Goal: Information Seeking & Learning: Find specific page/section

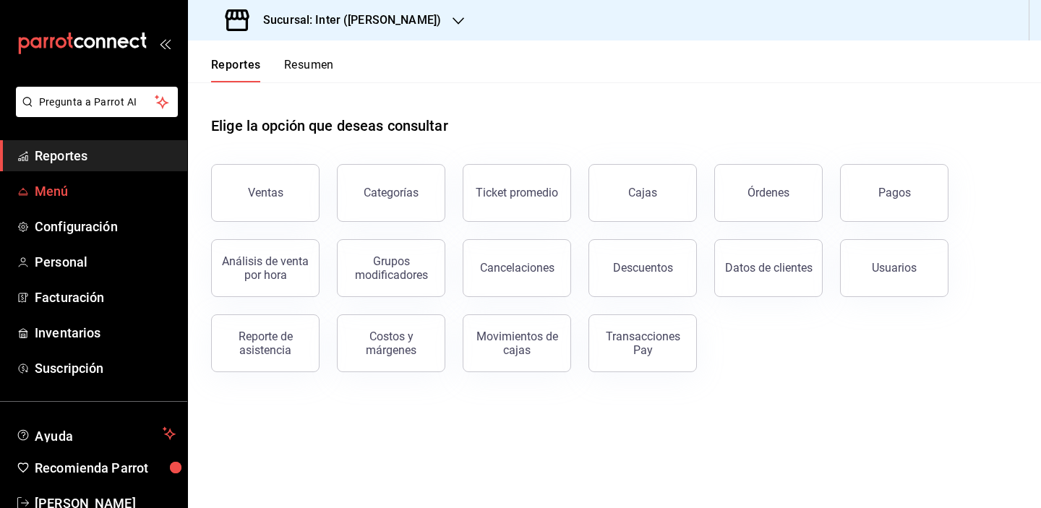
click at [81, 189] on span "Menú" at bounding box center [105, 191] width 141 height 20
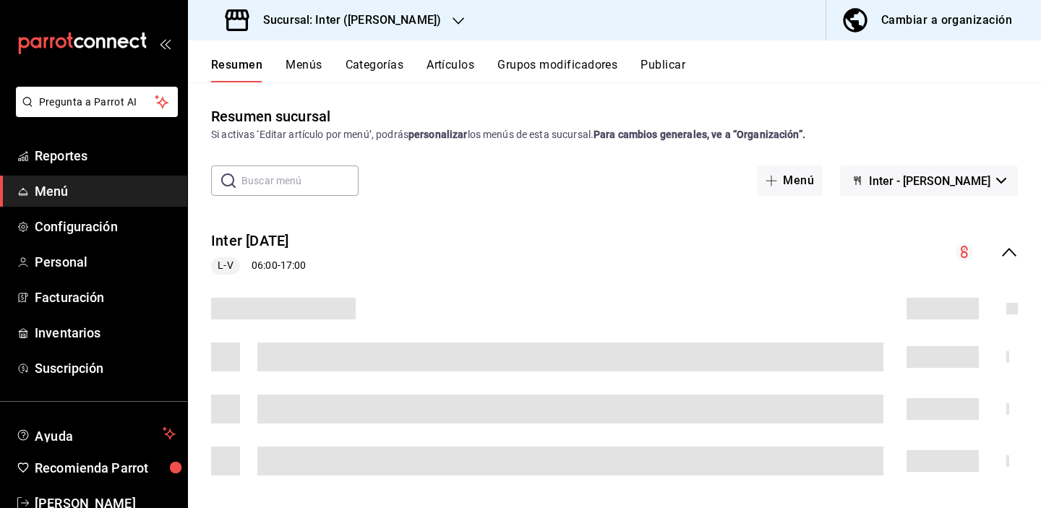
click at [441, 61] on button "Artículos" at bounding box center [450, 70] width 48 height 25
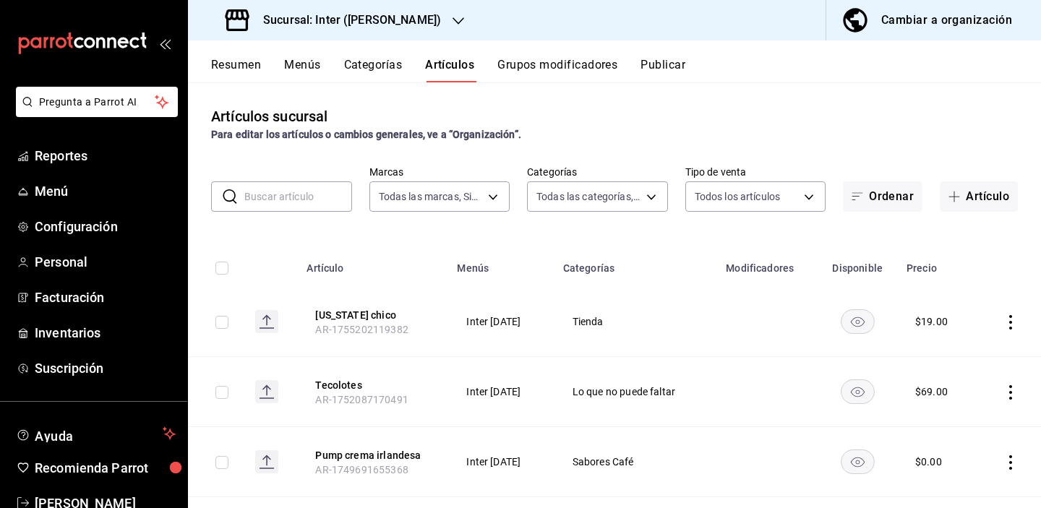
type input "a22f98e6-325f-4293-924e-6fed97b22470"
type input "2922a158-f656-4101-8466-3f57c430872e,7807658e-ca24-4cfa-a130-a47bcfe9514e,fe6c0…"
click at [280, 193] on input "text" at bounding box center [298, 196] width 108 height 29
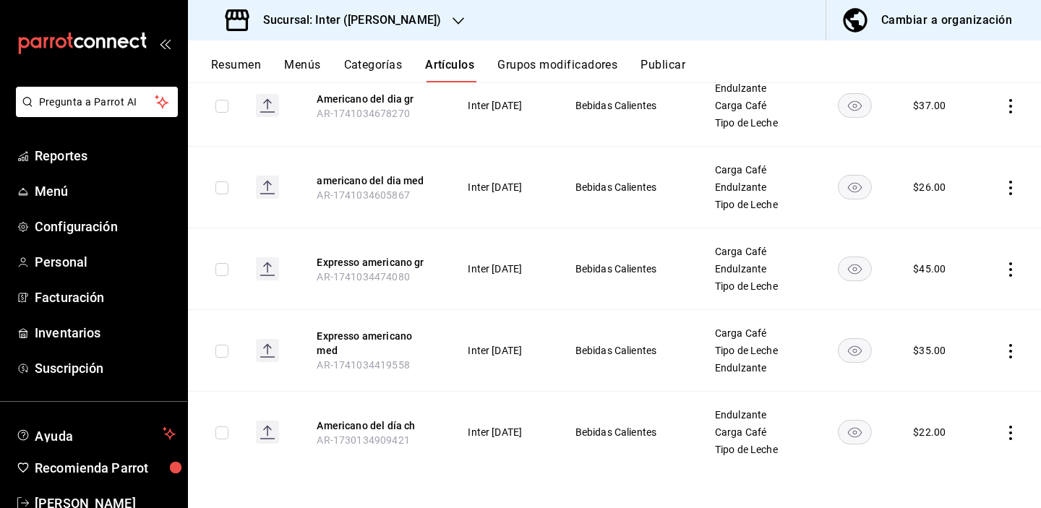
scroll to position [304, 0]
type input "americano"
click at [400, 25] on div "Sucursal: Inter ([PERSON_NAME])" at bounding box center [334, 20] width 270 height 40
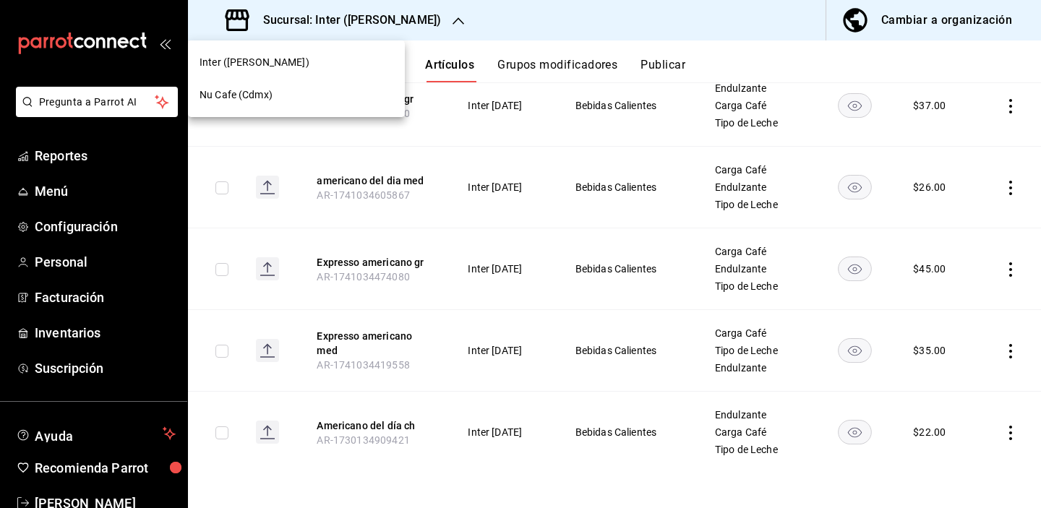
click at [338, 91] on div "Nu Cafe (Cdmx)" at bounding box center [296, 94] width 194 height 15
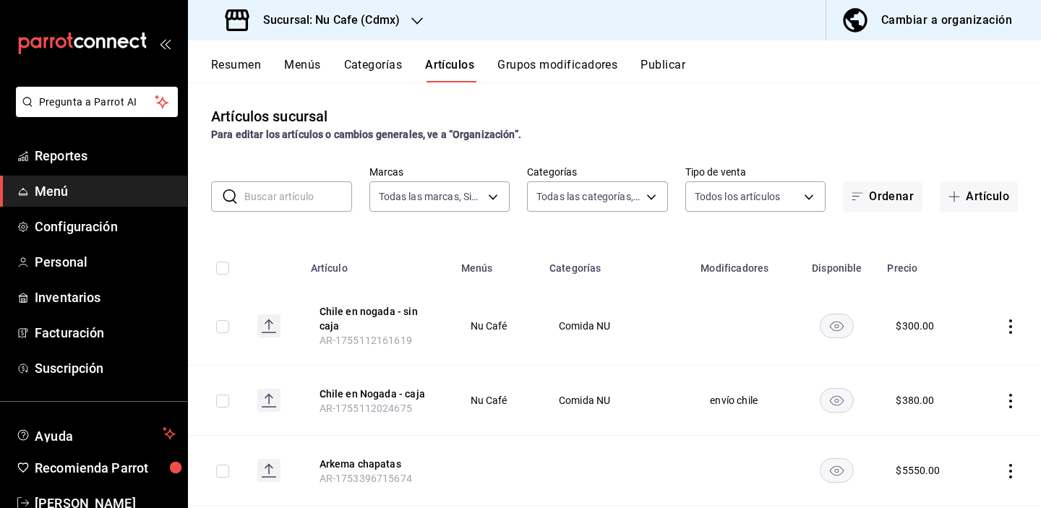
type input "0eed2892-7b63-413a-8f7e-1edbe76bc373"
type input "bff11573-8288-425e-8a69-b3f5f84299b1,f592ace0-87a9-4565-a19c-ed486b3f4afa,9f45e…"
click at [288, 189] on input "text" at bounding box center [298, 196] width 108 height 29
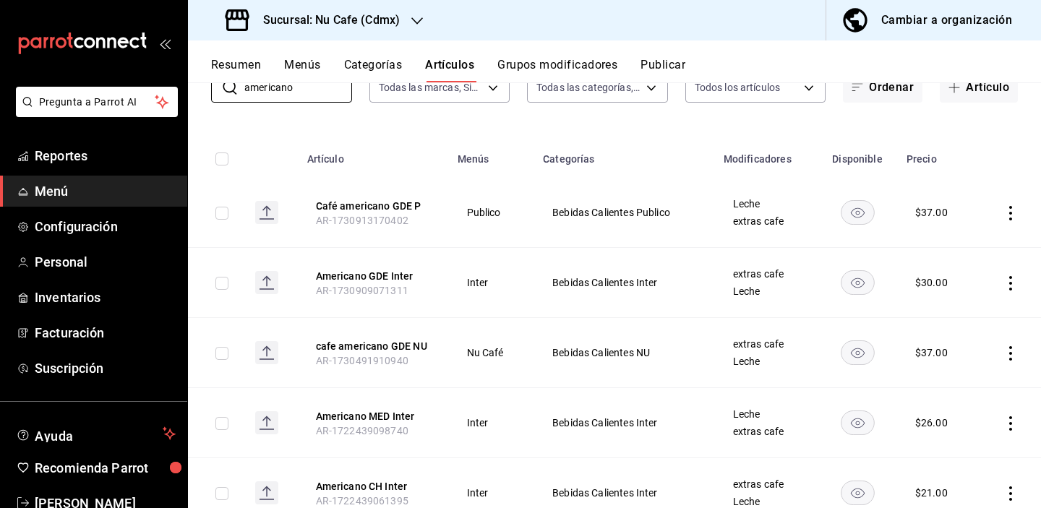
scroll to position [25, 0]
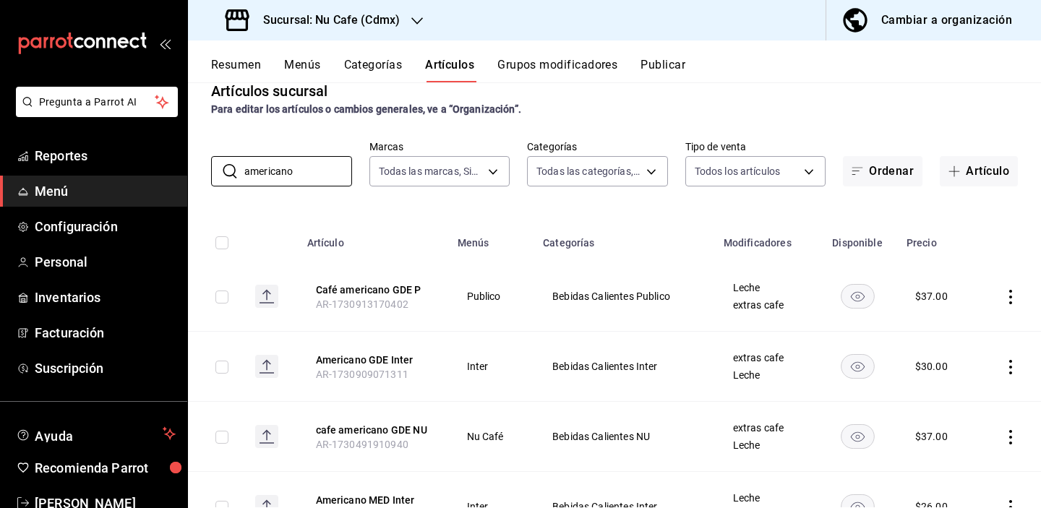
drag, startPoint x: 311, startPoint y: 175, endPoint x: 184, endPoint y: 171, distance: 127.3
click at [184, 172] on div "Pregunta a Parrot AI Reportes Menú Configuración Personal Inventarios Facturaci…" at bounding box center [520, 254] width 1041 height 508
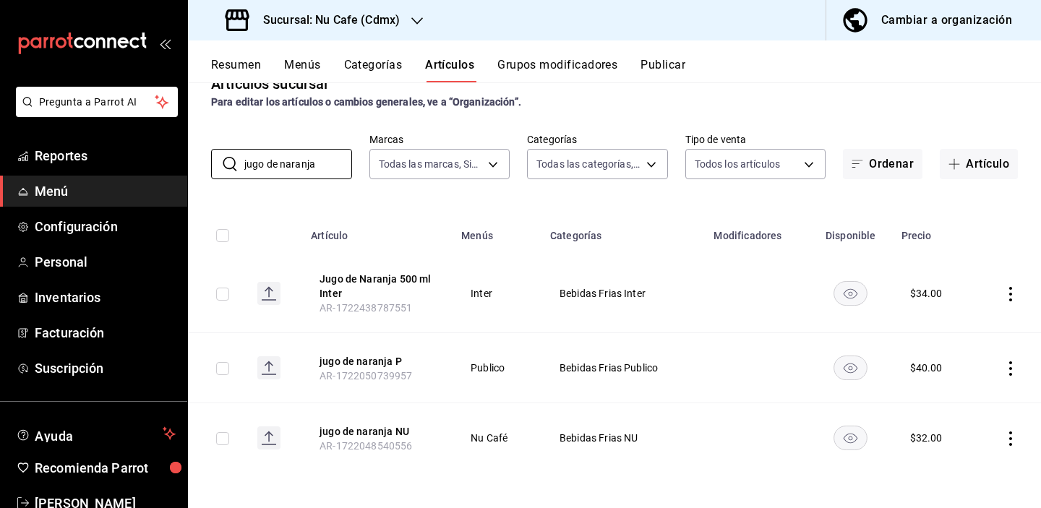
scroll to position [0, 0]
drag, startPoint x: 338, startPoint y: 163, endPoint x: 184, endPoint y: 158, distance: 153.3
click at [185, 160] on div "Pregunta a Parrot AI Reportes Menú Configuración Personal Inventarios Facturaci…" at bounding box center [520, 254] width 1041 height 508
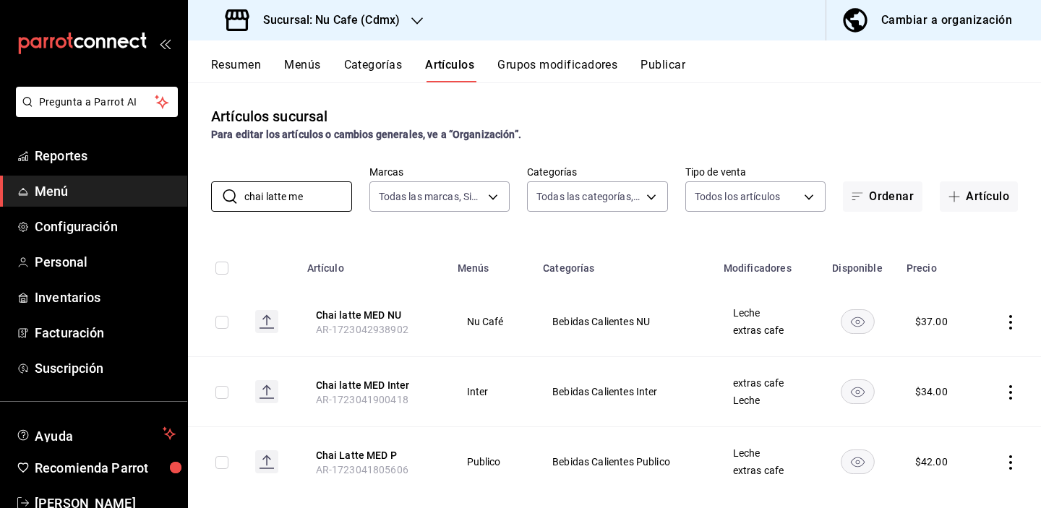
drag, startPoint x: 325, startPoint y: 189, endPoint x: 155, endPoint y: 185, distance: 169.2
click at [155, 185] on div "Pregunta a Parrot AI Reportes Menú Configuración Personal Inventarios Facturaci…" at bounding box center [520, 254] width 1041 height 508
drag, startPoint x: 318, startPoint y: 199, endPoint x: 223, endPoint y: 196, distance: 94.7
click at [223, 196] on div "​ chai latte me ​" at bounding box center [281, 196] width 141 height 30
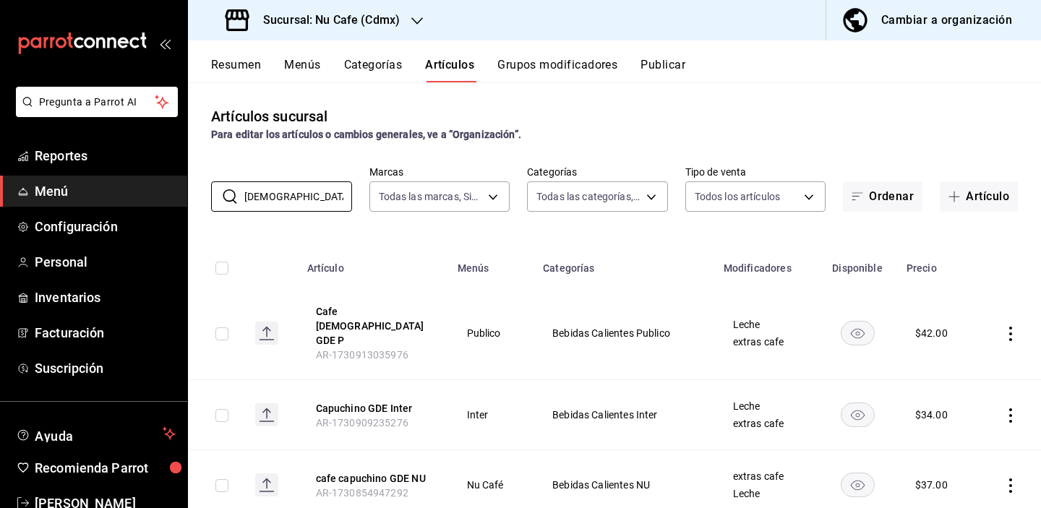
drag, startPoint x: 306, startPoint y: 192, endPoint x: 172, endPoint y: 184, distance: 133.9
click at [173, 186] on div "Pregunta a Parrot AI Reportes Menú Configuración Personal Inventarios Facturaci…" at bounding box center [520, 254] width 1041 height 508
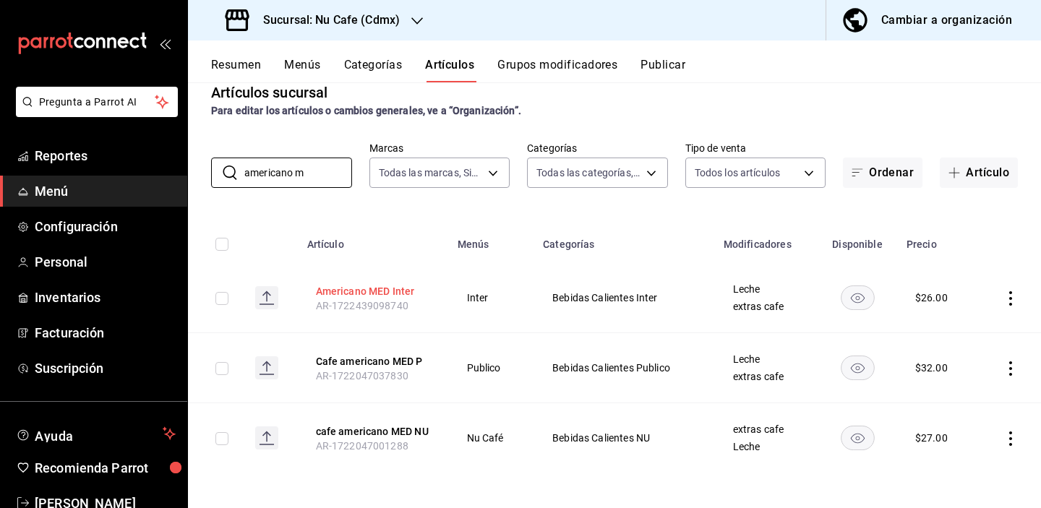
scroll to position [24, 0]
drag, startPoint x: 327, startPoint y: 168, endPoint x: 190, endPoint y: 168, distance: 136.6
click at [189, 168] on div "​ americano m ​ Marcas Todas las marcas, Sin marca 0eed2892-7b63-413a-8f7e-1edb…" at bounding box center [614, 165] width 853 height 46
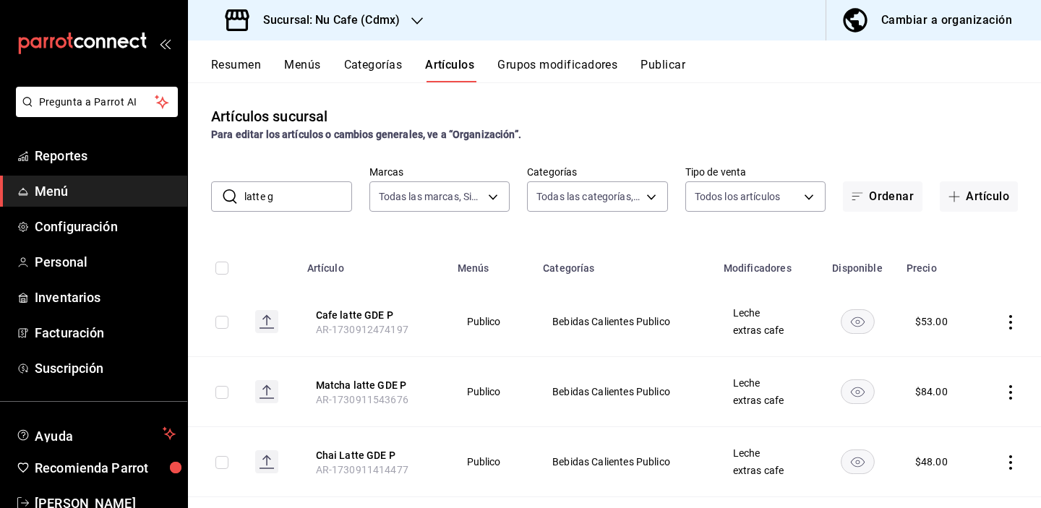
scroll to position [0, 0]
drag, startPoint x: 306, startPoint y: 201, endPoint x: 197, endPoint y: 197, distance: 109.2
click at [197, 198] on div "​ latte g ​ Marcas Todas las marcas, Sin marca 0eed2892-7b63-413a-8f7e-1edbe76b…" at bounding box center [614, 189] width 853 height 46
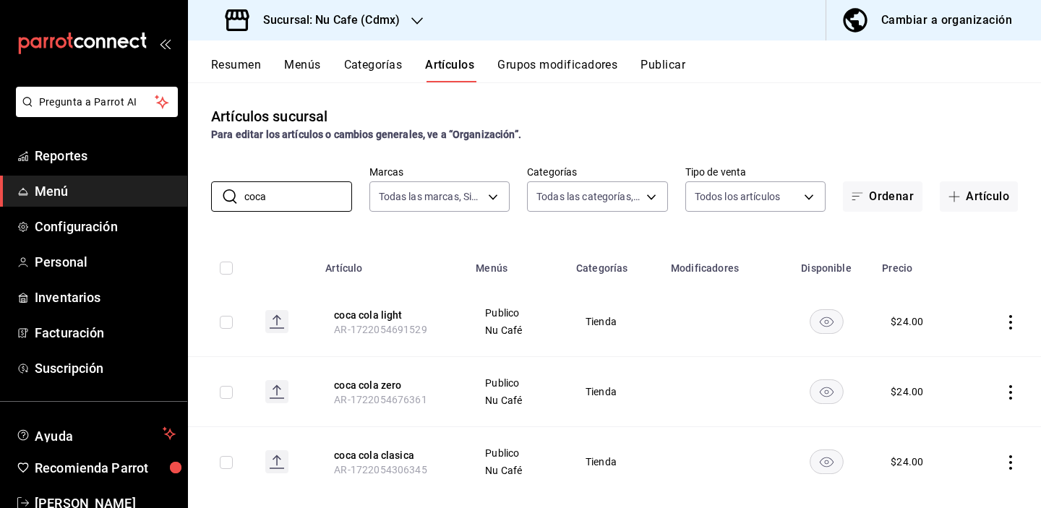
drag, startPoint x: 293, startPoint y: 202, endPoint x: 186, endPoint y: 199, distance: 107.7
click at [186, 199] on div "Pregunta a Parrot AI Reportes Menú Configuración Personal Inventarios Facturaci…" at bounding box center [520, 254] width 1041 height 508
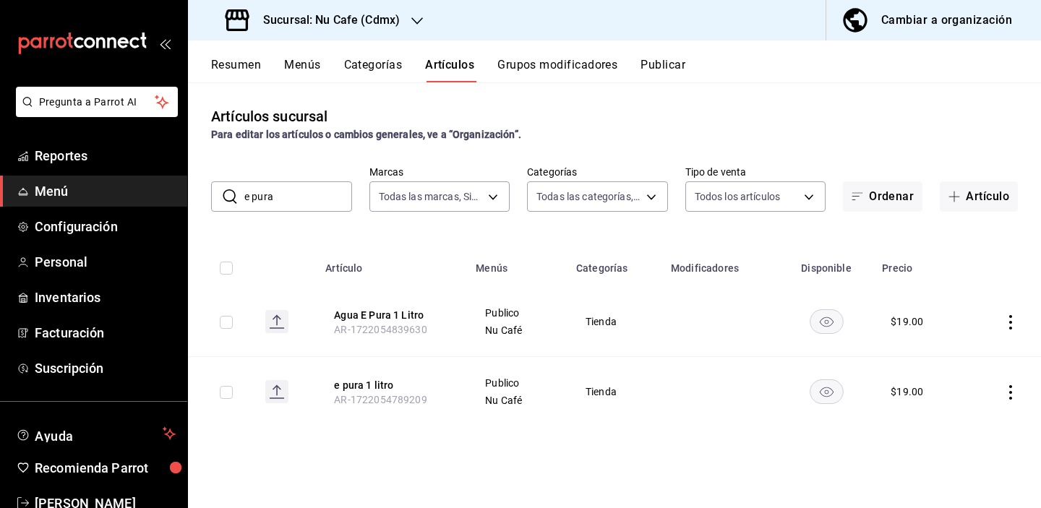
drag, startPoint x: 296, startPoint y: 188, endPoint x: 224, endPoint y: 186, distance: 72.3
click at [226, 187] on div "​ e pura ​" at bounding box center [281, 196] width 141 height 30
drag, startPoint x: 298, startPoint y: 194, endPoint x: 200, endPoint y: 190, distance: 98.4
click at [200, 191] on div "​ e pura ​ Marcas Todas las marcas, Sin marca 0eed2892-7b63-413a-8f7e-1edbe76bc…" at bounding box center [614, 189] width 853 height 46
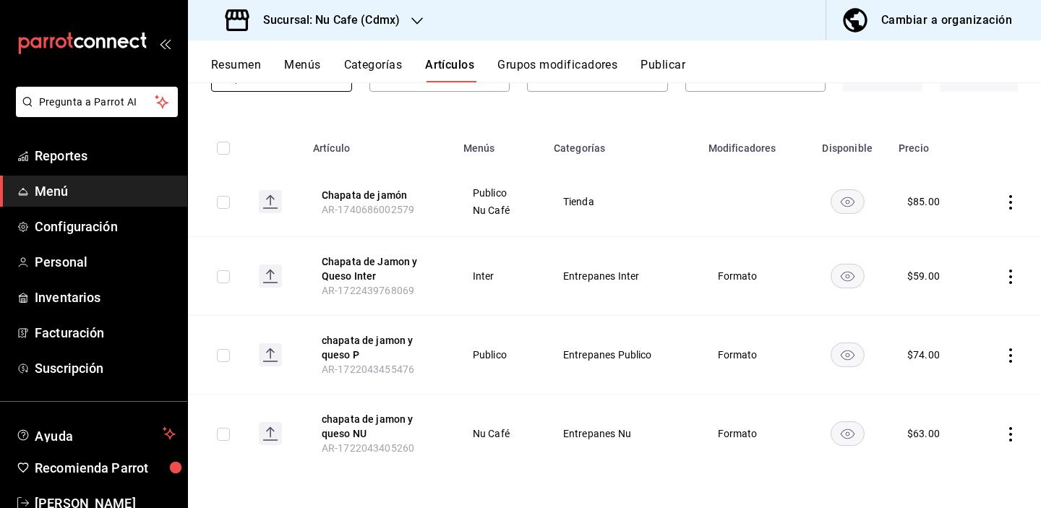
scroll to position [120, 0]
click at [559, 2] on div "Sucursal: Nu Cafe (Cdmx) Cambiar a organización" at bounding box center [614, 20] width 853 height 40
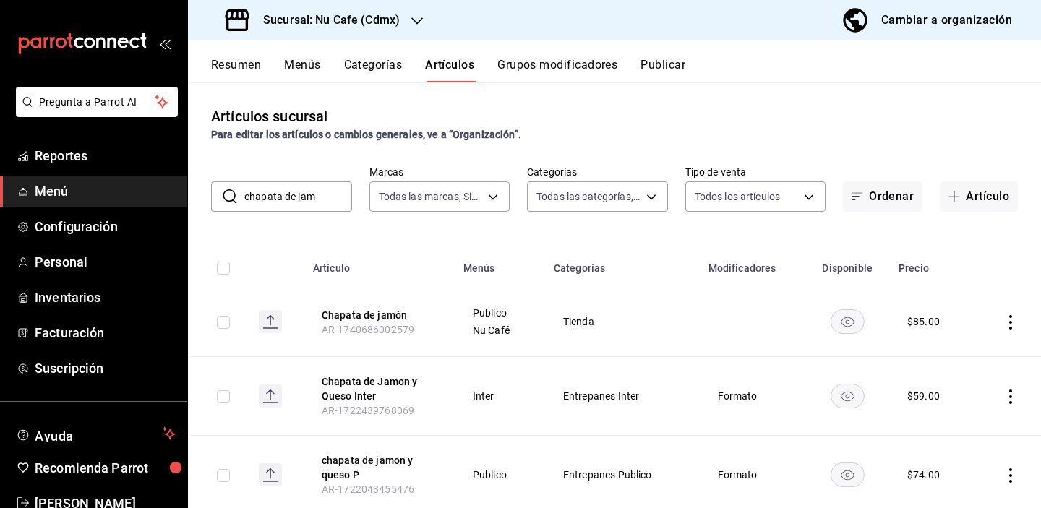
scroll to position [0, 0]
drag, startPoint x: 321, startPoint y: 201, endPoint x: 200, endPoint y: 191, distance: 121.1
click at [202, 194] on div "​ chapata de jam ​ Marcas Todas las marcas, Sin marca 0eed2892-7b63-413a-8f7e-1…" at bounding box center [614, 189] width 853 height 46
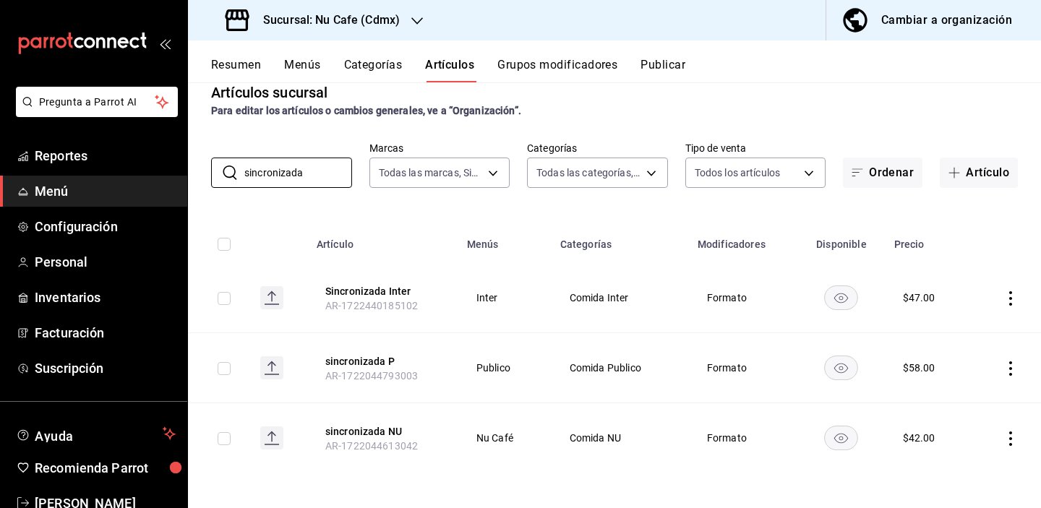
scroll to position [24, 0]
drag, startPoint x: 327, startPoint y: 172, endPoint x: 189, endPoint y: 171, distance: 138.1
click at [188, 171] on div "​ sincronizada ​ Marcas Todas las marcas, Sin marca 0eed2892-7b63-413a-8f7e-1ed…" at bounding box center [614, 165] width 853 height 46
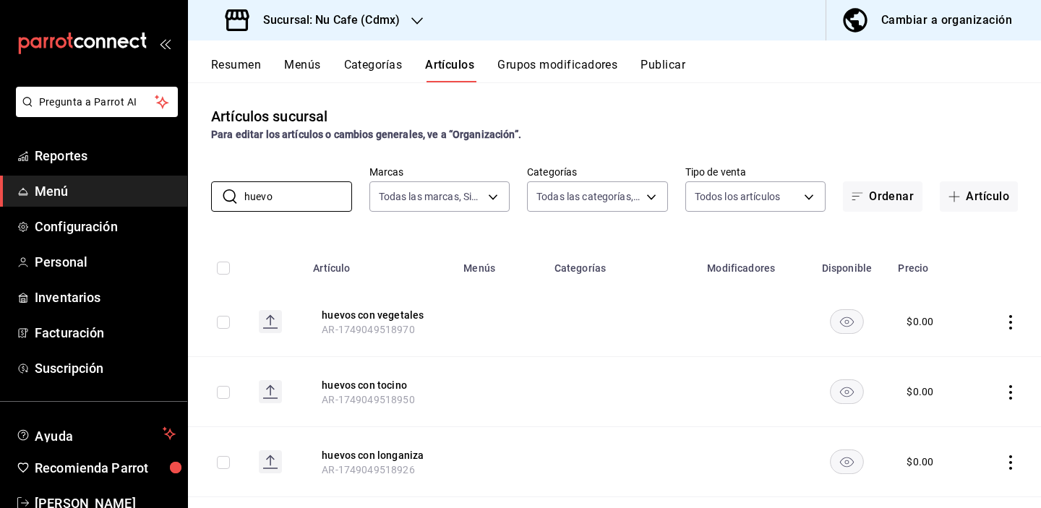
scroll to position [0, 0]
drag, startPoint x: 312, startPoint y: 194, endPoint x: 190, endPoint y: 192, distance: 122.2
click at [192, 193] on div "​ huevo ​ Marcas Todas las marcas, Sin marca 0eed2892-7b63-413a-8f7e-1edbe76bc3…" at bounding box center [614, 189] width 853 height 46
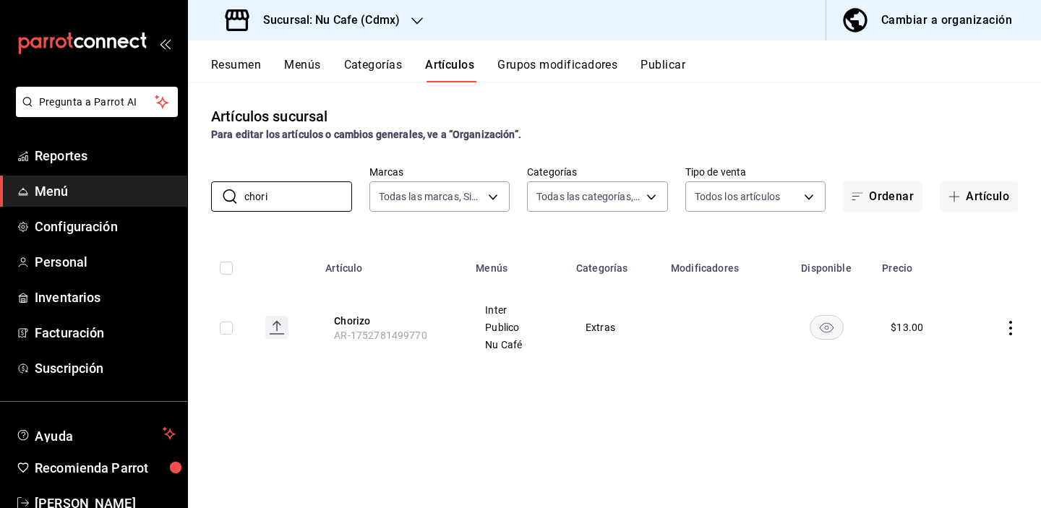
drag, startPoint x: 316, startPoint y: 192, endPoint x: 186, endPoint y: 189, distance: 130.1
click at [186, 190] on div "Pregunta a Parrot AI Reportes Menú Configuración Personal Inventarios Facturaci…" at bounding box center [520, 254] width 1041 height 508
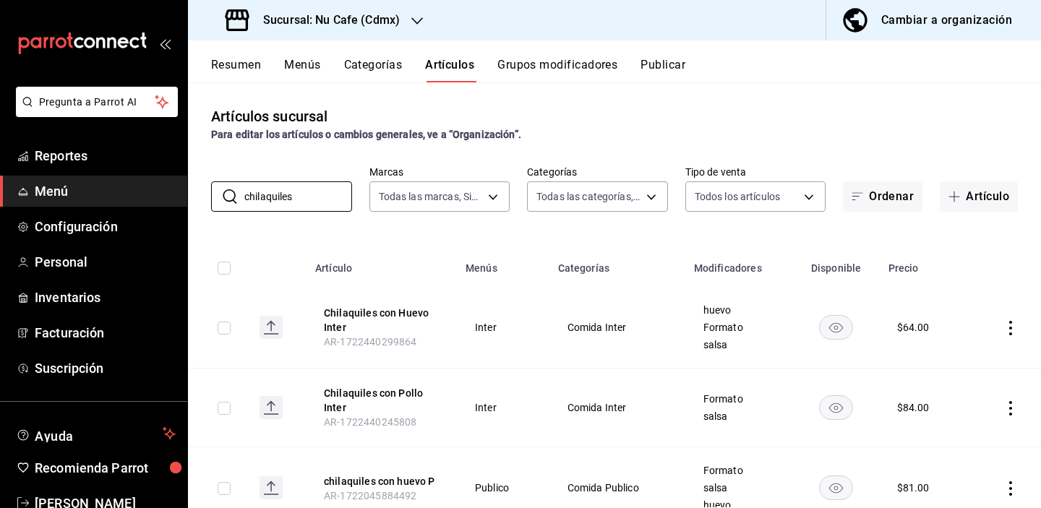
drag, startPoint x: 317, startPoint y: 198, endPoint x: 194, endPoint y: 197, distance: 123.6
click at [194, 197] on div "​ chilaquiles ​ Marcas Todas las marcas, Sin marca 0eed2892-7b63-413a-8f7e-1edb…" at bounding box center [614, 189] width 853 height 46
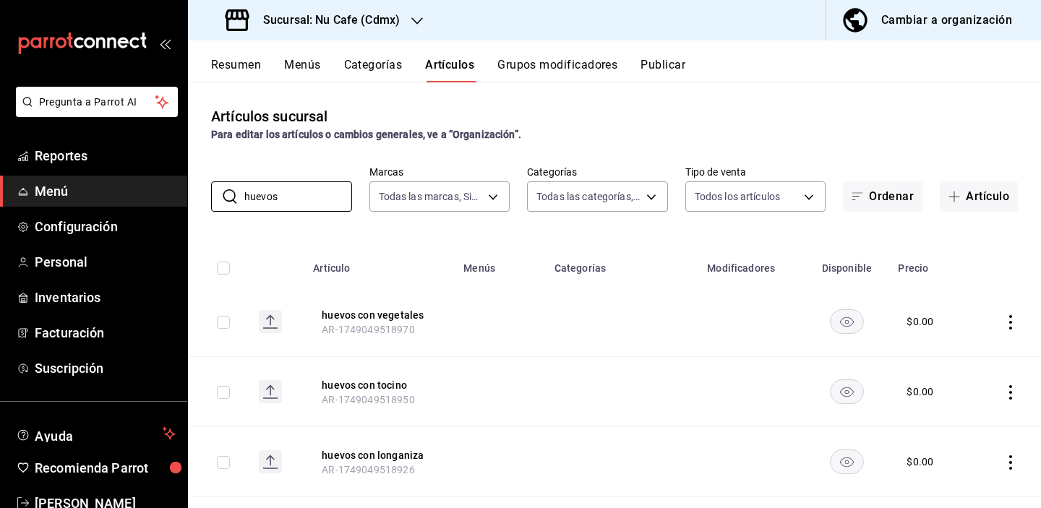
drag, startPoint x: 323, startPoint y: 188, endPoint x: 194, endPoint y: 185, distance: 128.7
click at [195, 186] on div "​ huevos ​ Marcas Todas las marcas, Sin marca 0eed2892-7b63-413a-8f7e-1edbe76bc…" at bounding box center [614, 189] width 853 height 46
drag, startPoint x: 300, startPoint y: 192, endPoint x: 207, endPoint y: 184, distance: 92.9
click at [207, 186] on div "​ huevos ​ Marcas Todas las marcas, Sin marca 0eed2892-7b63-413a-8f7e-1edbe76bc…" at bounding box center [614, 189] width 853 height 46
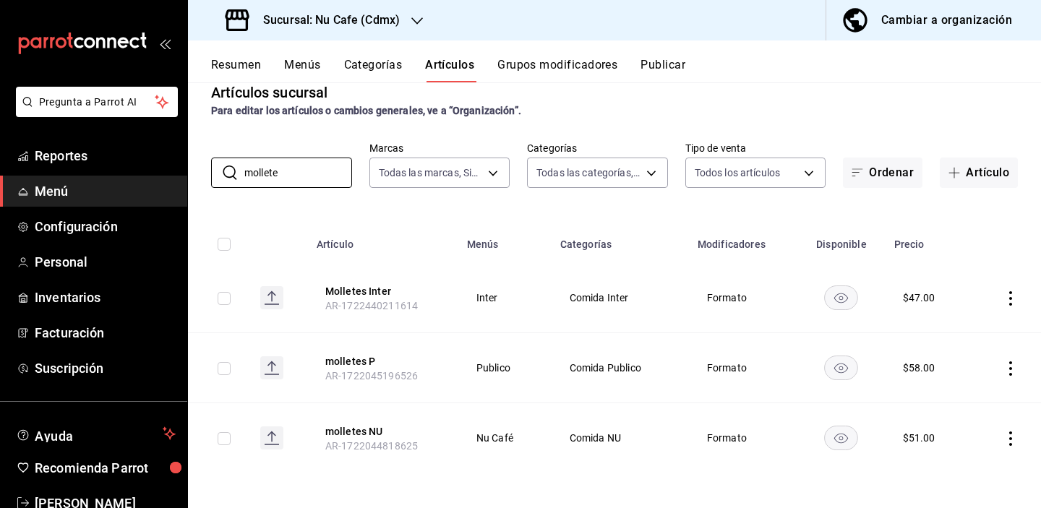
drag, startPoint x: 307, startPoint y: 165, endPoint x: 182, endPoint y: 163, distance: 125.0
click at [182, 163] on div "Pregunta a Parrot AI Reportes Menú Configuración Personal Inventarios Facturaci…" at bounding box center [520, 254] width 1041 height 508
drag, startPoint x: 325, startPoint y: 170, endPoint x: 210, endPoint y: 170, distance: 114.9
click at [210, 170] on div "​ mollete ​ Marcas Todas las marcas, Sin marca 0eed2892-7b63-413a-8f7e-1edbe76b…" at bounding box center [614, 165] width 853 height 46
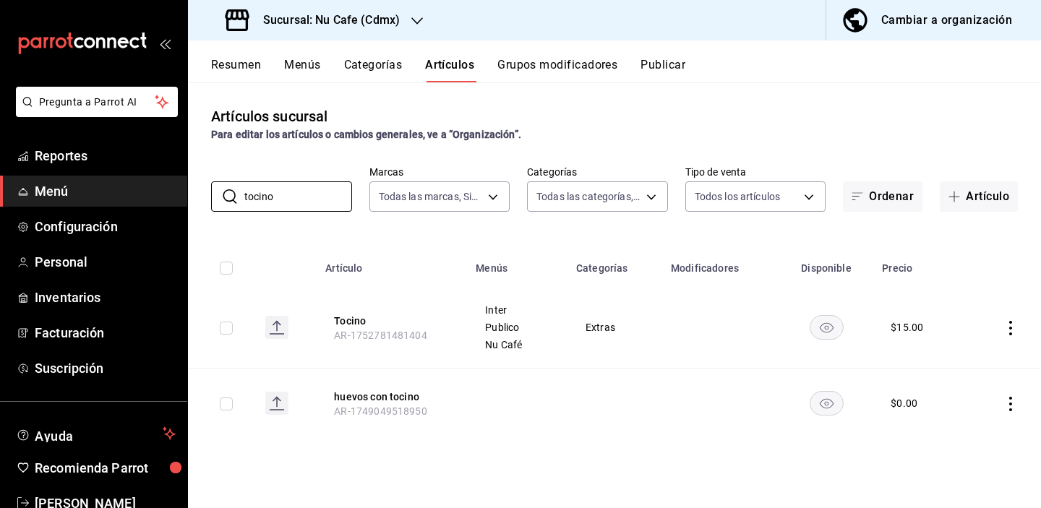
drag, startPoint x: 307, startPoint y: 199, endPoint x: 198, endPoint y: 194, distance: 109.3
click at [198, 196] on div "​ tocino ​ Marcas Todas las marcas, Sin marca 0eed2892-7b63-413a-8f7e-1edbe76bc…" at bounding box center [614, 189] width 853 height 46
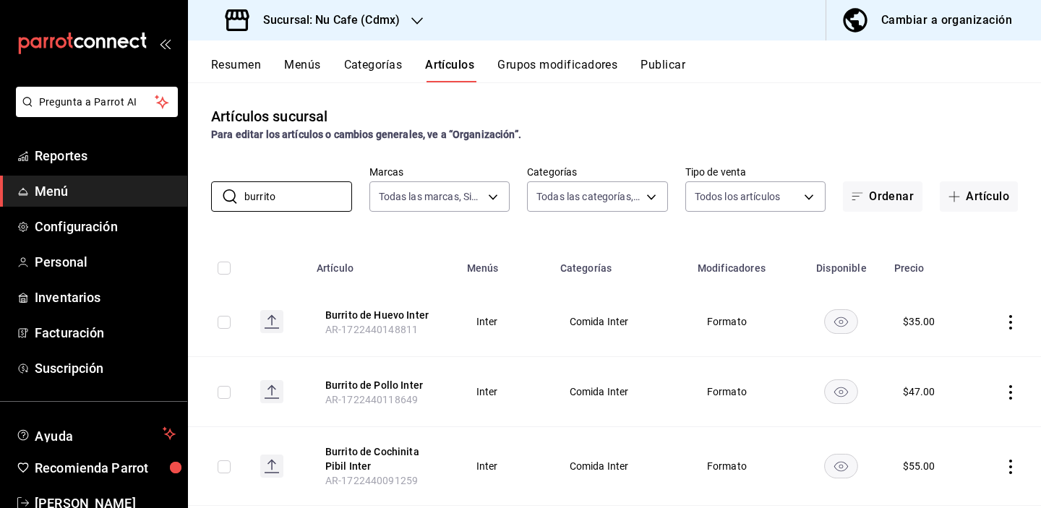
drag, startPoint x: 292, startPoint y: 190, endPoint x: 210, endPoint y: 187, distance: 81.7
click at [210, 188] on div "​ burrito ​ Marcas Todas las marcas, Sin marca 0eed2892-7b63-413a-8f7e-1edbe76b…" at bounding box center [614, 189] width 853 height 46
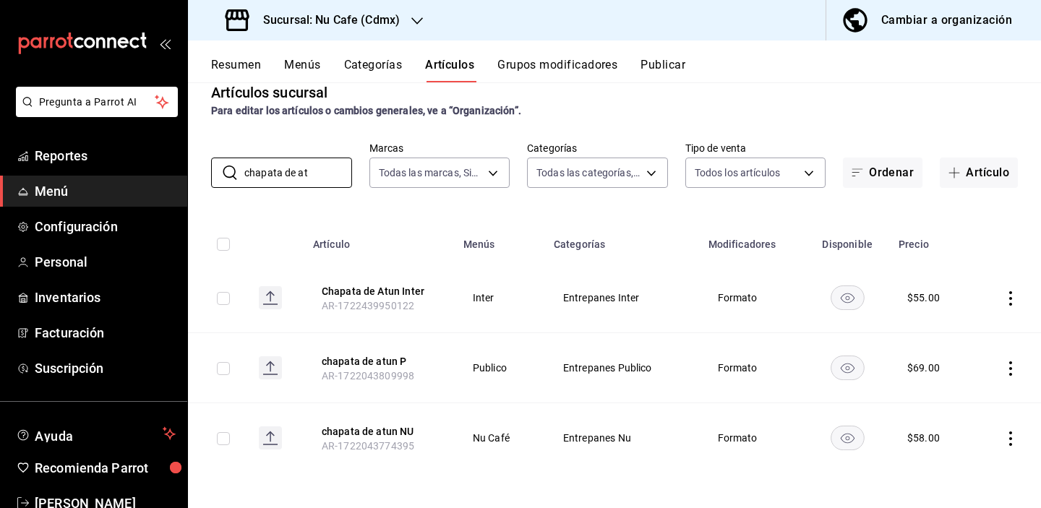
scroll to position [24, 0]
drag, startPoint x: 326, startPoint y: 167, endPoint x: 187, endPoint y: 164, distance: 138.8
click at [188, 166] on div "​ chapata de at ​ Marcas Todas las marcas, Sin marca 0eed2892-7b63-413a-8f7e-1e…" at bounding box center [614, 165] width 853 height 46
drag, startPoint x: 335, startPoint y: 172, endPoint x: 198, endPoint y: 164, distance: 137.6
click at [197, 167] on div "​ chapata español ​ Marcas Todas las marcas, Sin marca 0eed2892-7b63-413a-8f7e-…" at bounding box center [614, 165] width 853 height 46
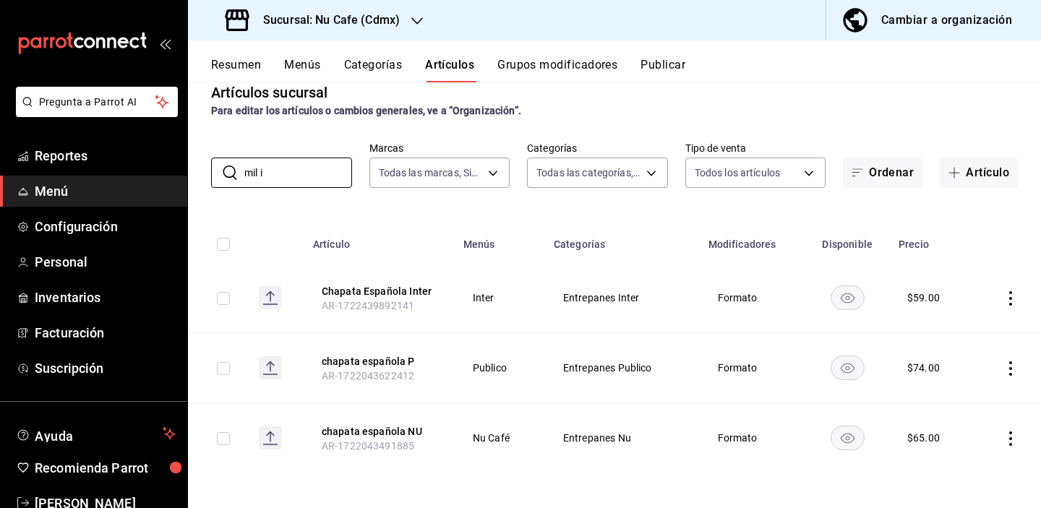
scroll to position [0, 0]
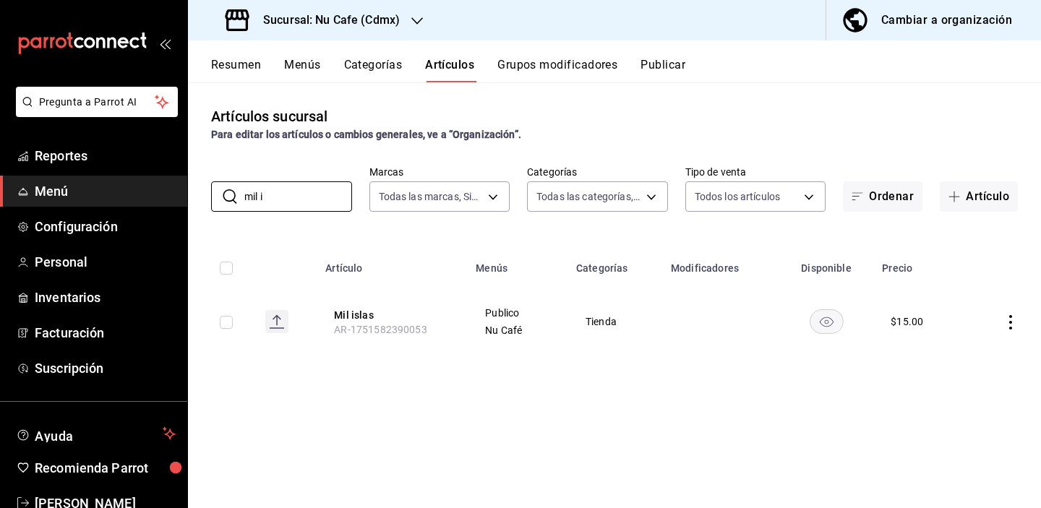
drag, startPoint x: 287, startPoint y: 194, endPoint x: 169, endPoint y: 181, distance: 118.5
click at [168, 187] on div "Pregunta a Parrot AI Reportes Menú Configuración Personal Inventarios Facturaci…" at bounding box center [520, 254] width 1041 height 508
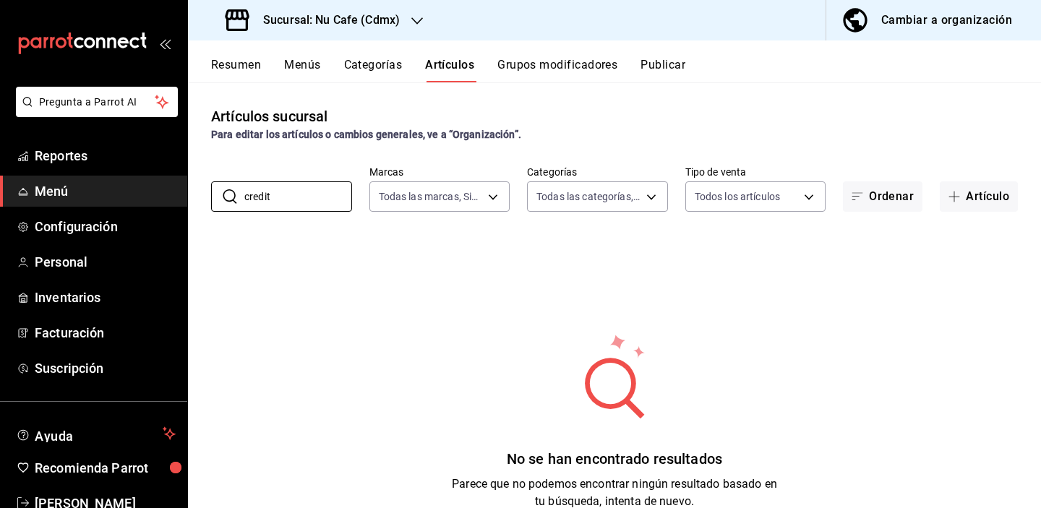
drag, startPoint x: 302, startPoint y: 188, endPoint x: 205, endPoint y: 184, distance: 96.9
click at [206, 186] on div "​ credit ​ Marcas Todas las marcas, Sin marca 0eed2892-7b63-413a-8f7e-1edbe76bc…" at bounding box center [614, 189] width 853 height 46
drag, startPoint x: 299, startPoint y: 183, endPoint x: 259, endPoint y: 181, distance: 40.5
click at [259, 182] on input "credit" at bounding box center [298, 196] width 108 height 29
drag, startPoint x: 278, startPoint y: 197, endPoint x: 216, endPoint y: 194, distance: 61.5
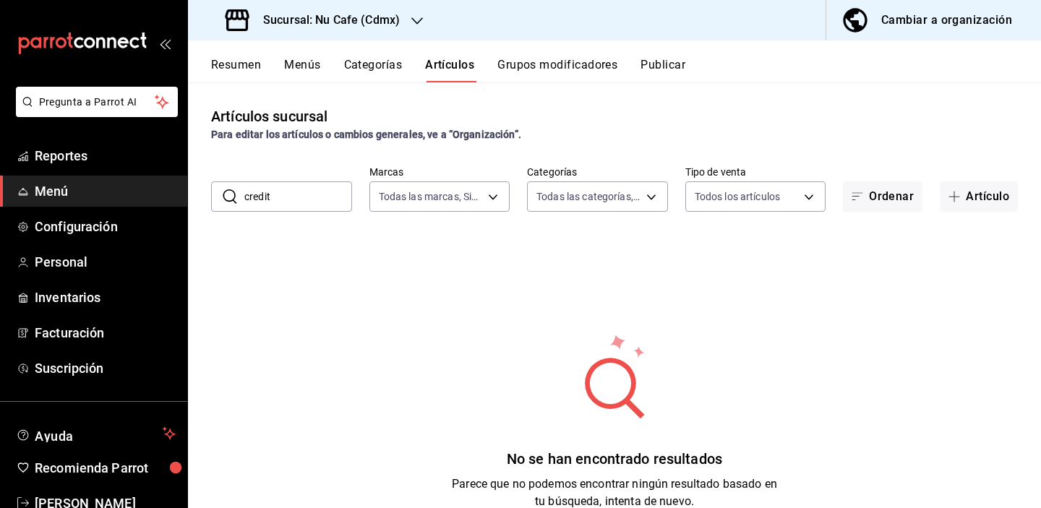
click at [217, 195] on div "​ credit ​" at bounding box center [281, 196] width 141 height 30
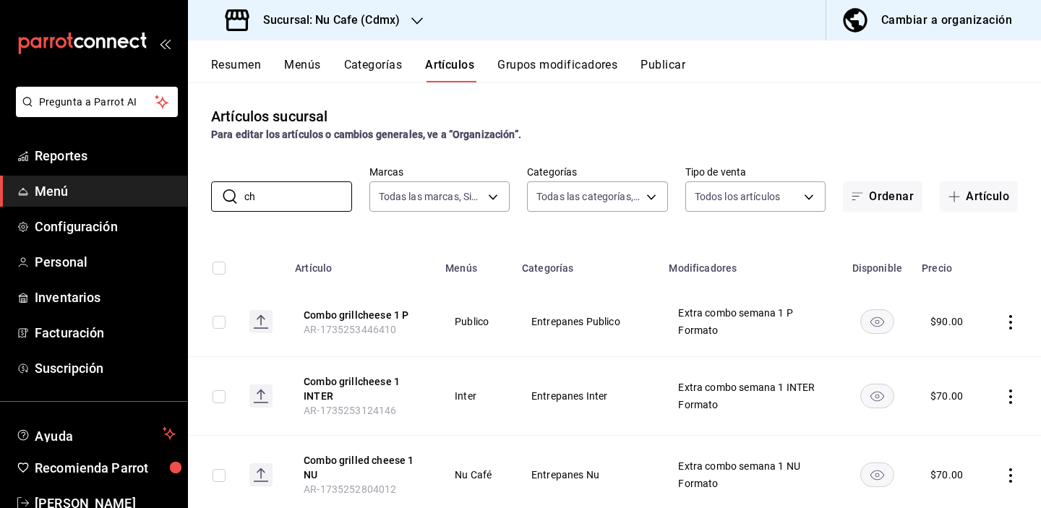
type input "c"
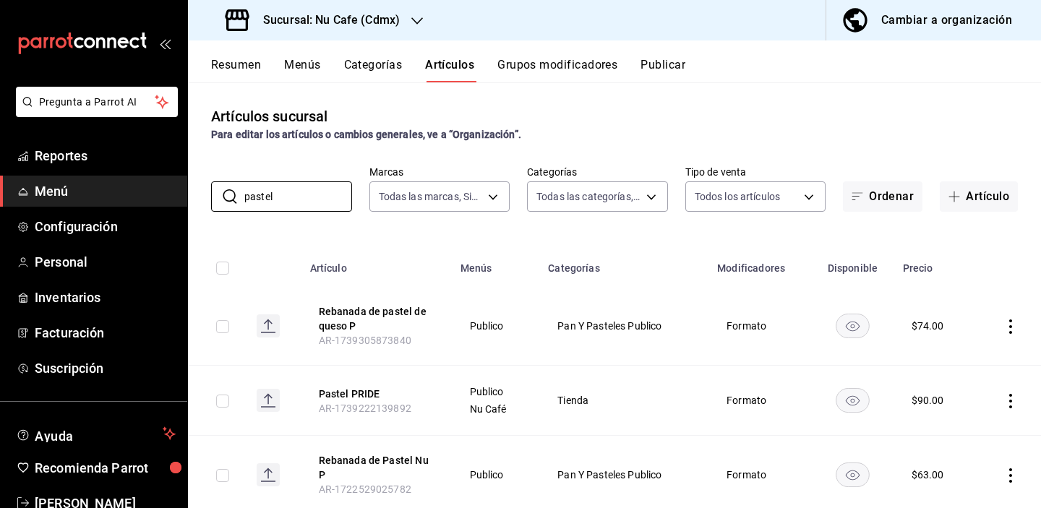
drag, startPoint x: 309, startPoint y: 201, endPoint x: 181, endPoint y: 199, distance: 127.2
click at [182, 200] on div "Pregunta a Parrot AI Reportes Menú Configuración Personal Inventarios Facturaci…" at bounding box center [520, 254] width 1041 height 508
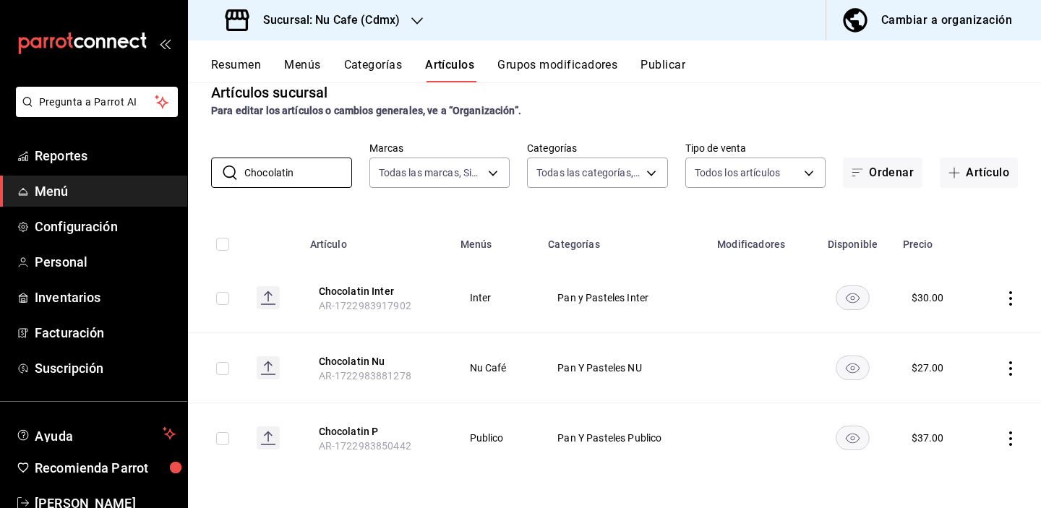
scroll to position [24, 0]
drag, startPoint x: 312, startPoint y: 176, endPoint x: 192, endPoint y: 172, distance: 120.8
click at [193, 173] on div "​ Chocolatin ​ Marcas Todas las marcas, Sin marca 0eed2892-7b63-413a-8f7e-1edbe…" at bounding box center [614, 165] width 853 height 46
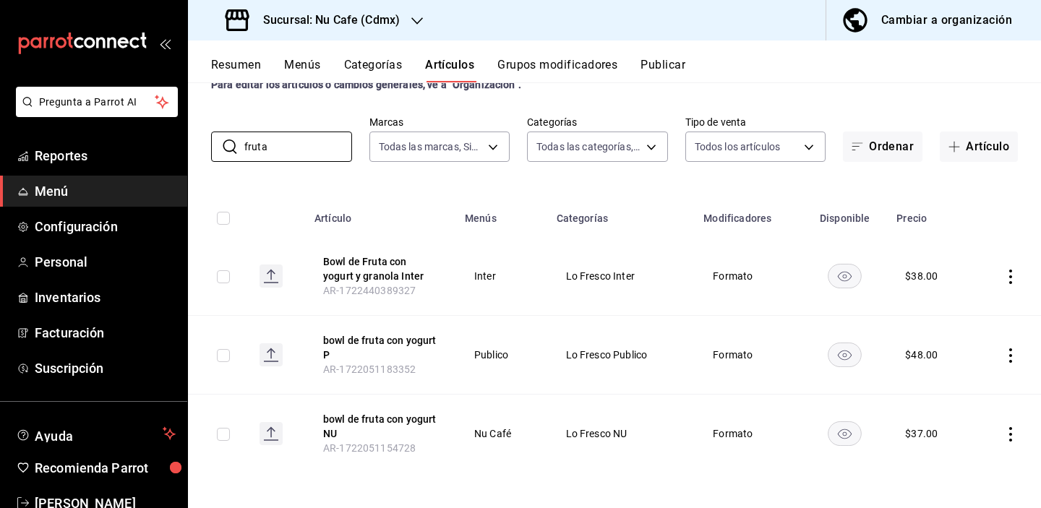
scroll to position [50, 0]
drag, startPoint x: 299, startPoint y: 155, endPoint x: 206, endPoint y: 147, distance: 93.6
click at [206, 147] on div "​ fruta ​ Marcas Todas las marcas, Sin marca 0eed2892-7b63-413a-8f7e-1edbe76bc3…" at bounding box center [614, 139] width 853 height 46
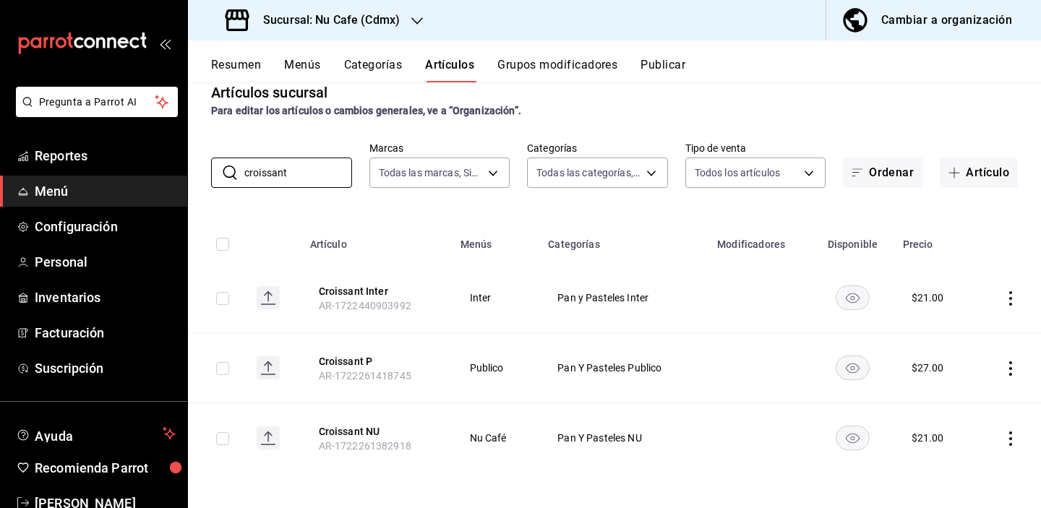
scroll to position [24, 0]
drag, startPoint x: 296, startPoint y: 169, endPoint x: 210, endPoint y: 165, distance: 86.1
click at [211, 166] on div "​ croissant ​" at bounding box center [281, 173] width 141 height 30
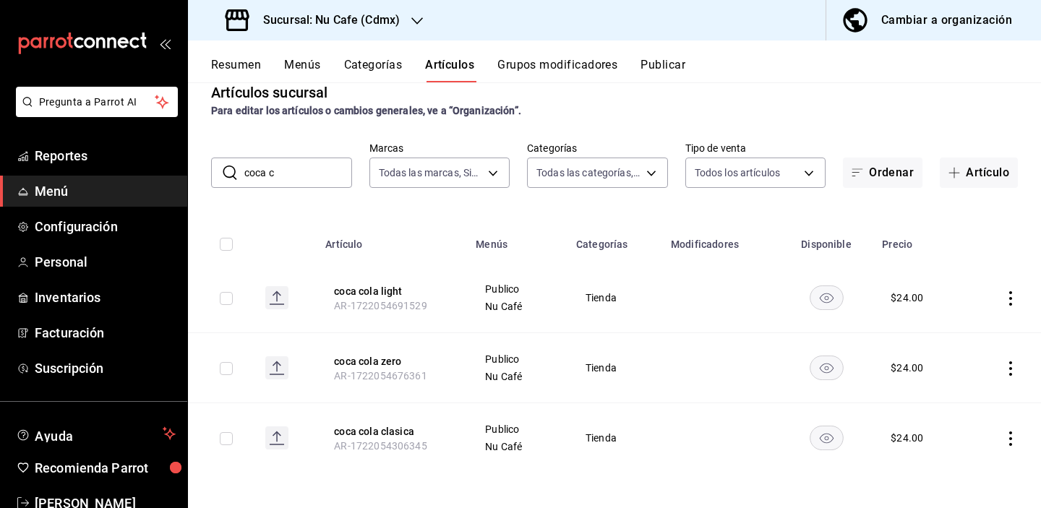
drag, startPoint x: 306, startPoint y: 168, endPoint x: 213, endPoint y: 167, distance: 93.2
click at [213, 167] on div "​ coca c ​" at bounding box center [281, 173] width 141 height 30
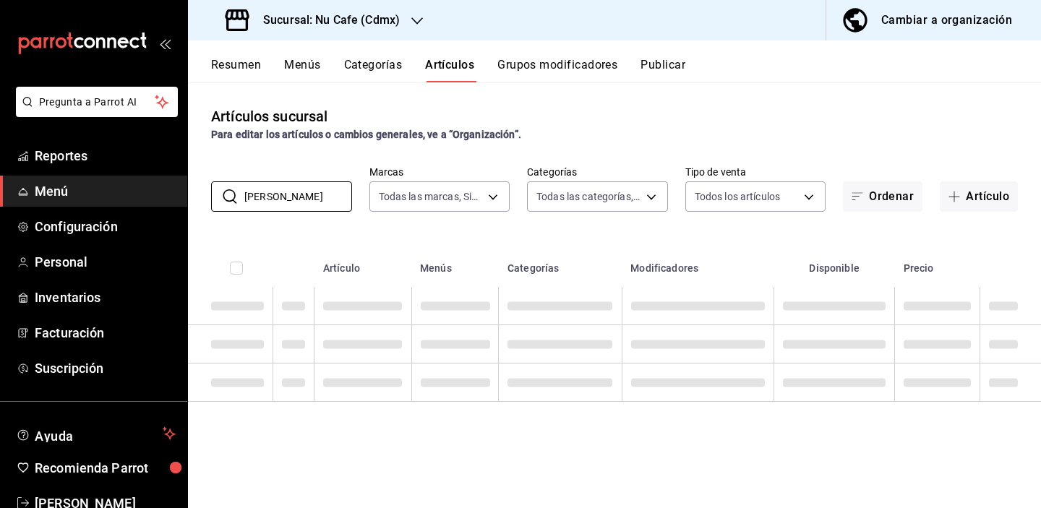
scroll to position [0, 0]
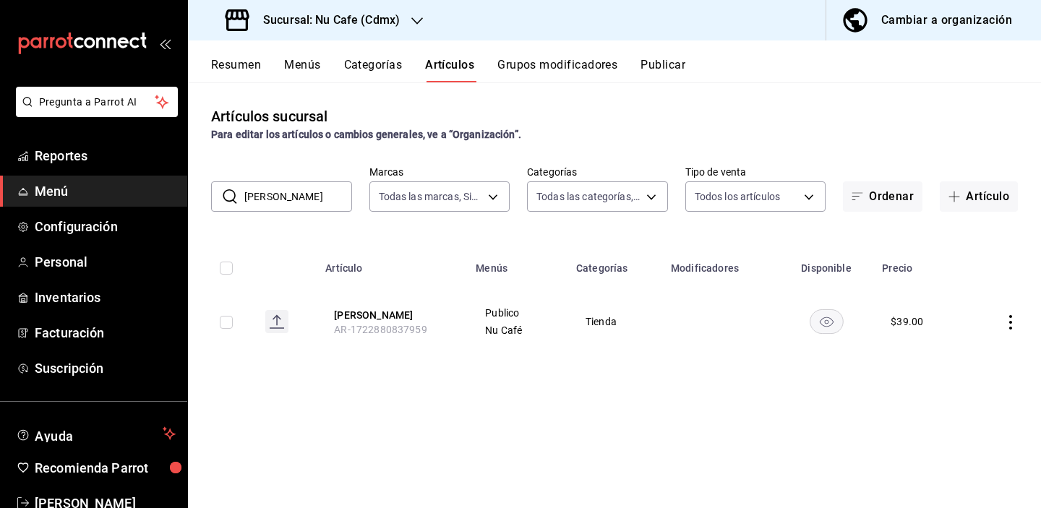
drag, startPoint x: 332, startPoint y: 192, endPoint x: 218, endPoint y: 189, distance: 113.5
click at [218, 189] on div "​ [PERSON_NAME] ​" at bounding box center [281, 196] width 141 height 30
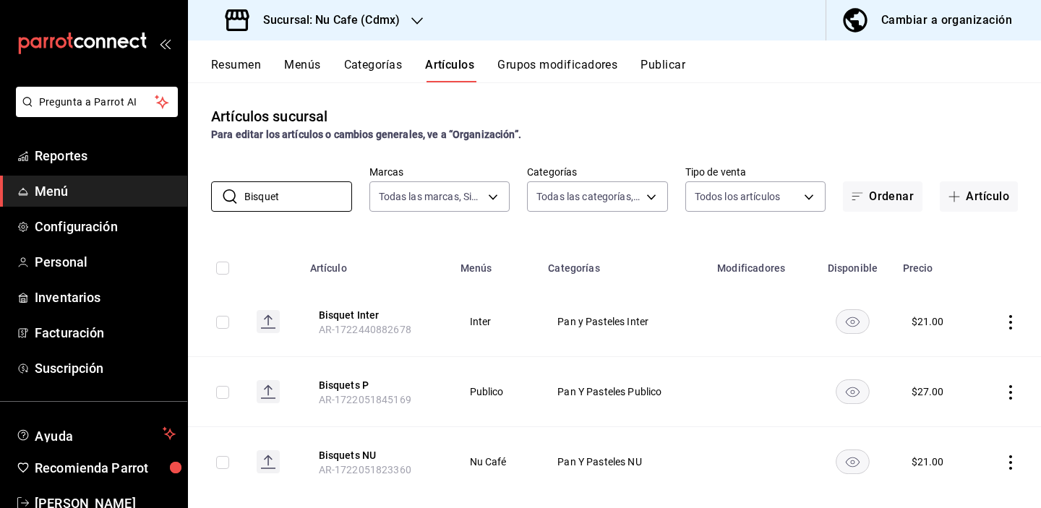
drag, startPoint x: 304, startPoint y: 188, endPoint x: 188, endPoint y: 185, distance: 115.7
click at [188, 186] on div "​ Bisquet ​ Marcas Todas las marcas, Sin marca 0eed2892-7b63-413a-8f7e-1edbe76b…" at bounding box center [614, 189] width 853 height 46
drag, startPoint x: 308, startPoint y: 200, endPoint x: 186, endPoint y: 190, distance: 121.8
click at [186, 192] on div "Pregunta a Parrot AI Reportes Menú Configuración Personal Inventarios Facturaci…" at bounding box center [520, 254] width 1041 height 508
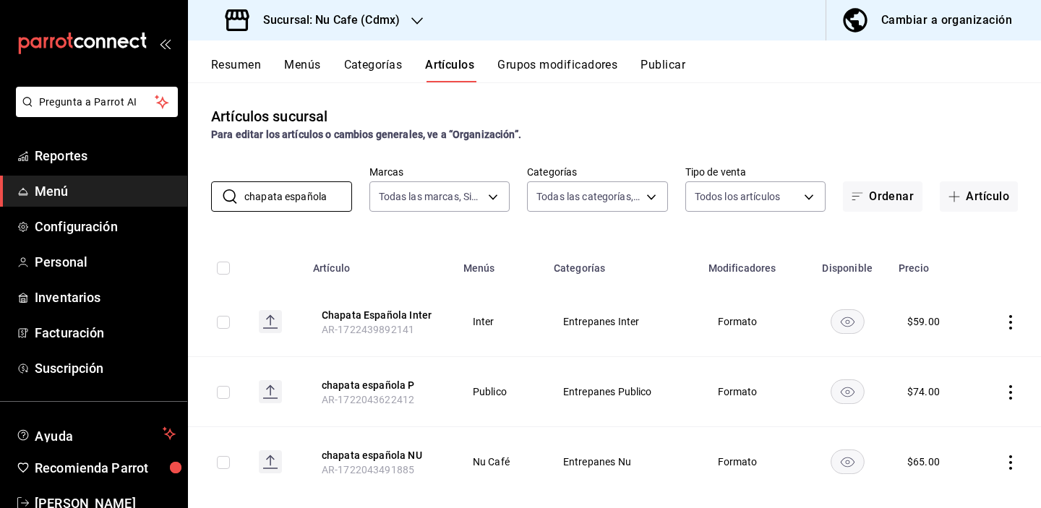
drag, startPoint x: 331, startPoint y: 197, endPoint x: 149, endPoint y: 201, distance: 182.2
click at [149, 202] on div "Pregunta a Parrot AI Reportes Menú Configuración Personal Inventarios Facturaci…" at bounding box center [520, 254] width 1041 height 508
drag, startPoint x: 149, startPoint y: 201, endPoint x: 332, endPoint y: 188, distance: 183.3
click at [332, 188] on input "chapata española" at bounding box center [298, 196] width 108 height 29
drag, startPoint x: 334, startPoint y: 194, endPoint x: 237, endPoint y: 181, distance: 97.6
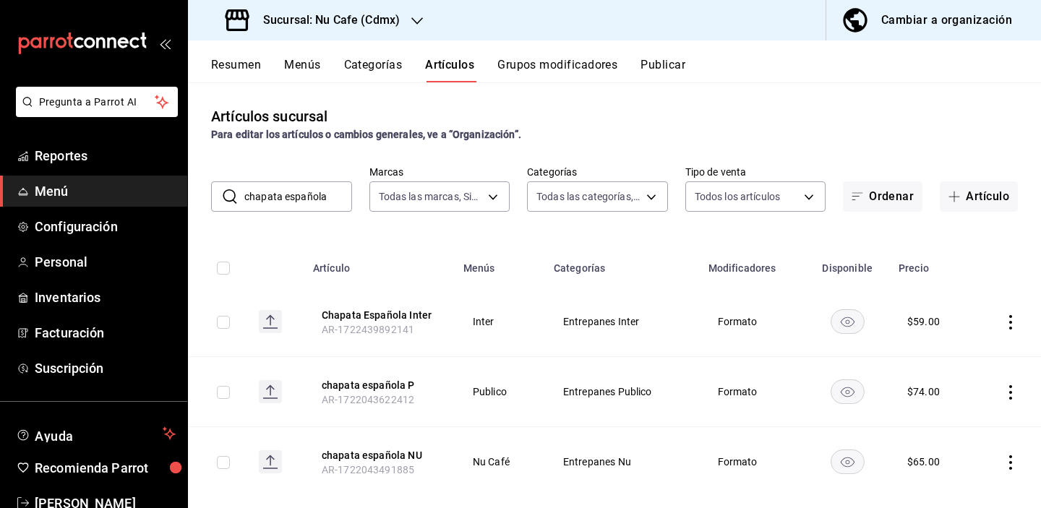
click at [238, 184] on div "​ chapata española ​" at bounding box center [281, 196] width 141 height 30
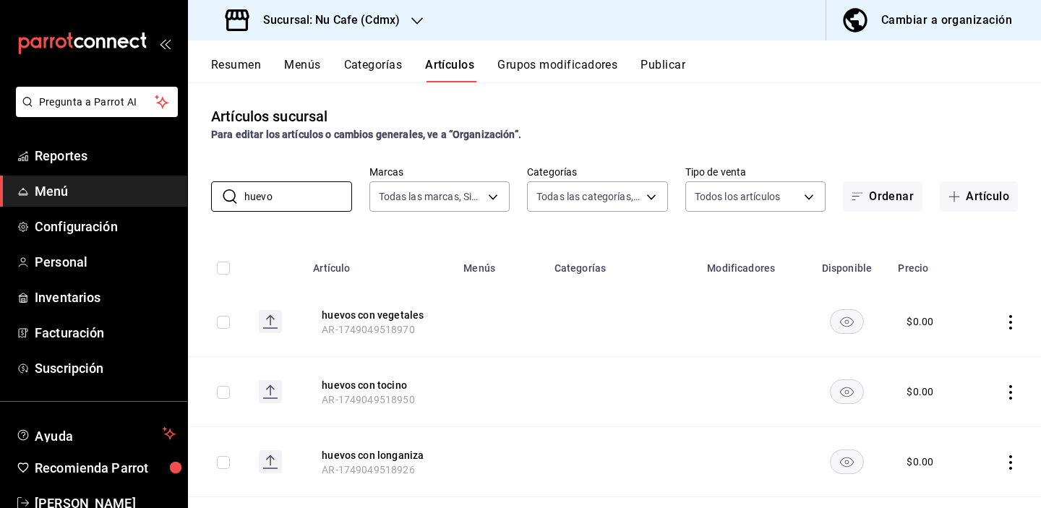
drag, startPoint x: 326, startPoint y: 199, endPoint x: 196, endPoint y: 189, distance: 130.4
click at [196, 192] on div "​ huevo ​ Marcas Todas las marcas, Sin marca 0eed2892-7b63-413a-8f7e-1edbe76bc3…" at bounding box center [614, 189] width 853 height 46
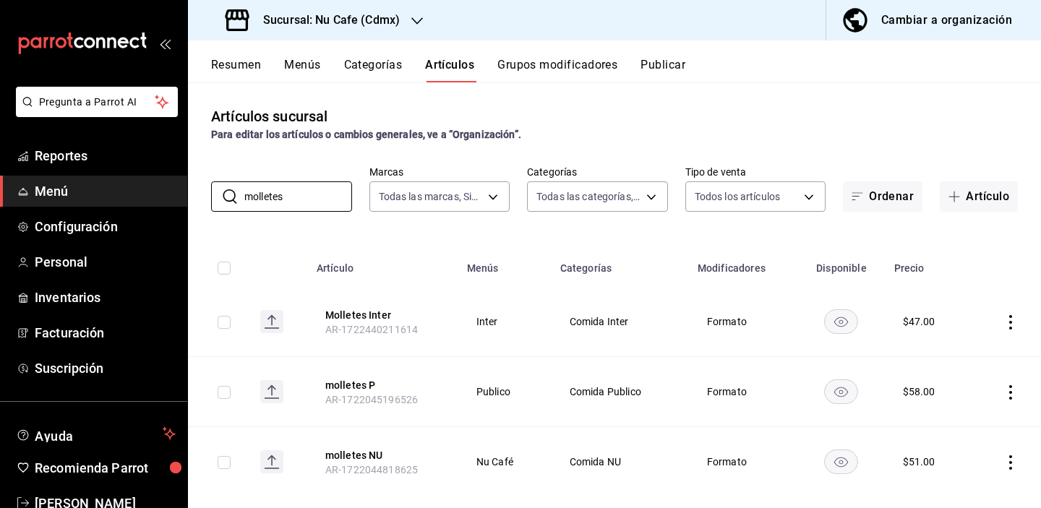
scroll to position [24, 0]
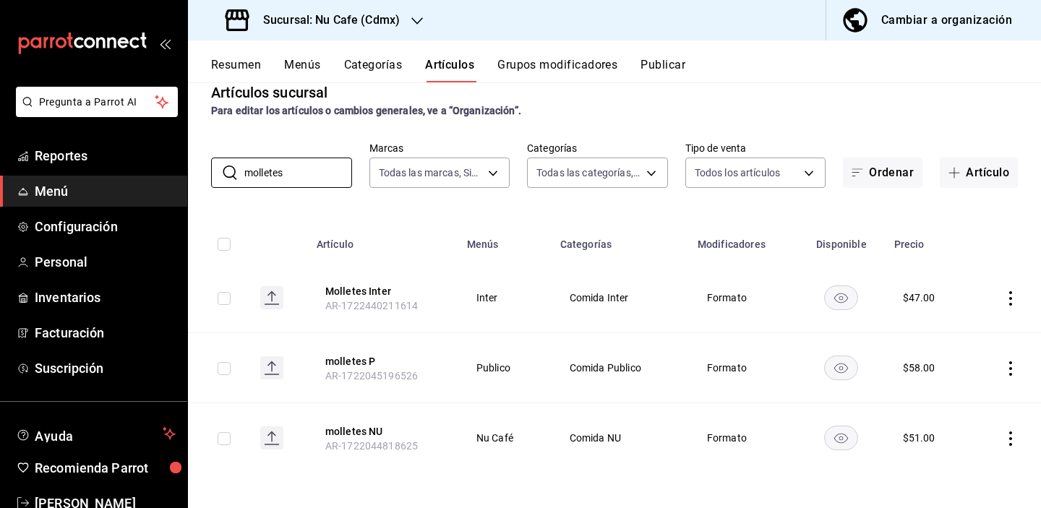
drag, startPoint x: 304, startPoint y: 170, endPoint x: 181, endPoint y: 166, distance: 122.9
click at [181, 166] on div "Pregunta a Parrot AI Reportes Menú Configuración Personal Inventarios Facturaci…" at bounding box center [520, 254] width 1041 height 508
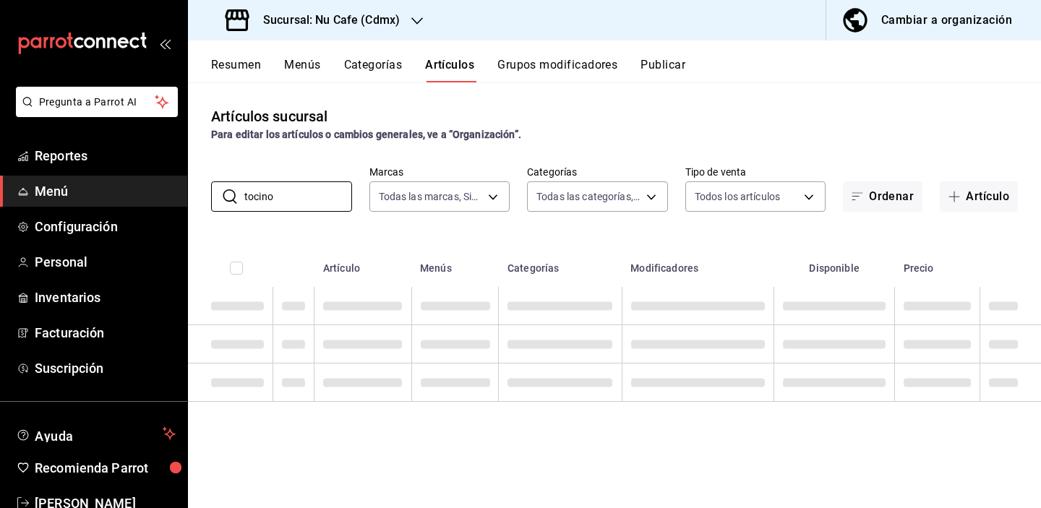
scroll to position [0, 0]
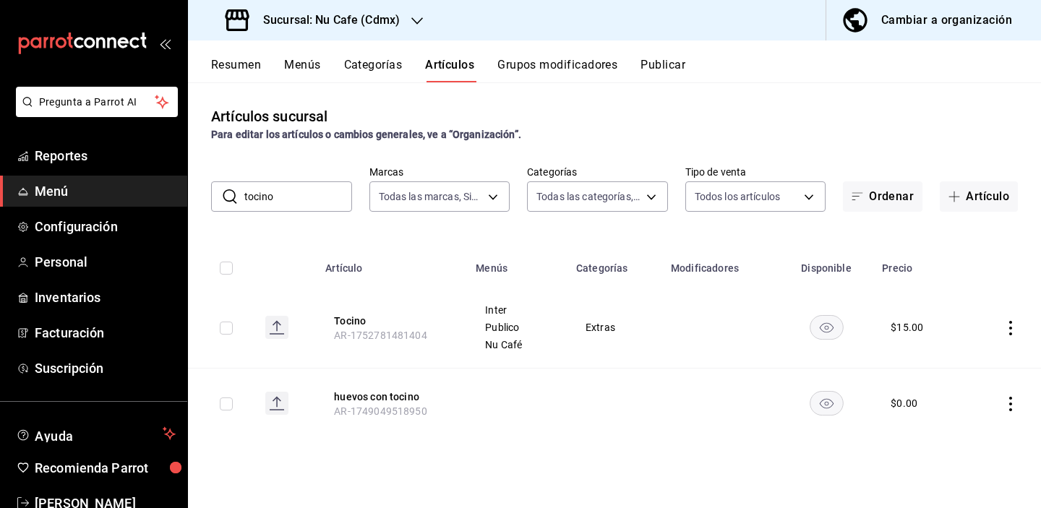
drag, startPoint x: 315, startPoint y: 191, endPoint x: 220, endPoint y: 189, distance: 95.4
click at [220, 190] on div "​ tocino ​" at bounding box center [281, 196] width 141 height 30
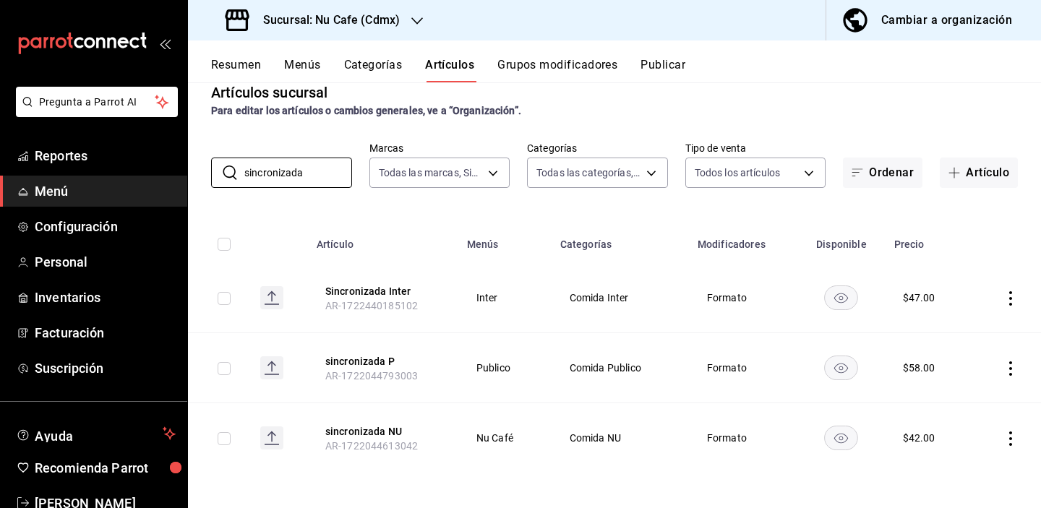
scroll to position [24, 0]
drag, startPoint x: 327, startPoint y: 170, endPoint x: 181, endPoint y: 164, distance: 146.8
click at [181, 166] on div "Pregunta a Parrot AI Reportes Menú Configuración Personal Inventarios Facturaci…" at bounding box center [520, 254] width 1041 height 508
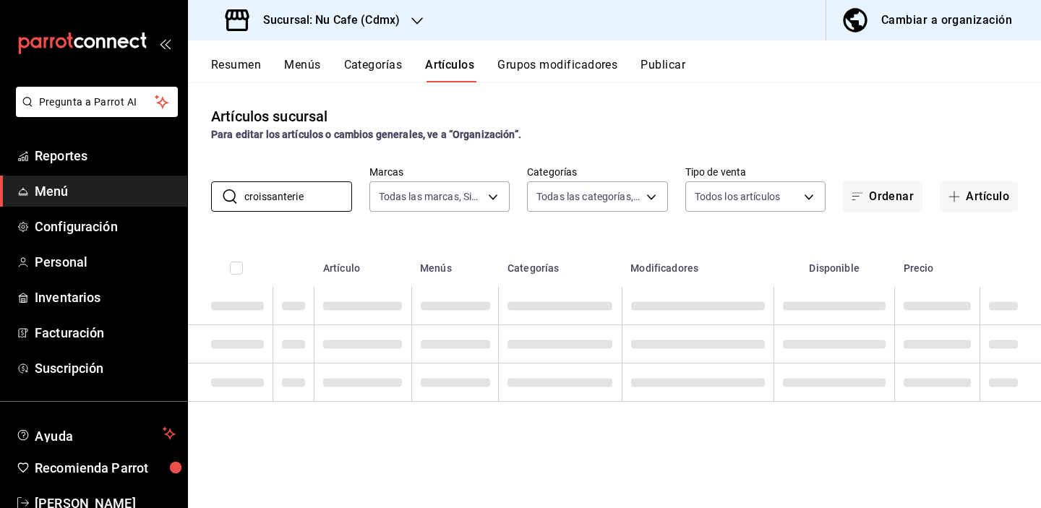
scroll to position [0, 0]
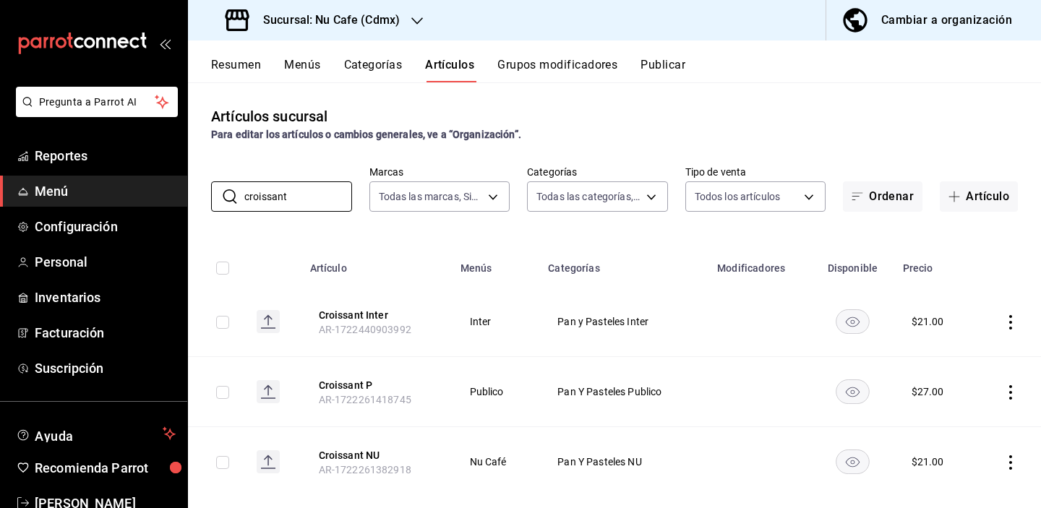
drag, startPoint x: 318, startPoint y: 186, endPoint x: 210, endPoint y: 184, distance: 108.5
click at [210, 184] on div "​ croissant ​ Marcas Todas las marcas, Sin marca 0eed2892-7b63-413a-8f7e-1edbe7…" at bounding box center [614, 189] width 853 height 46
drag, startPoint x: 302, startPoint y: 194, endPoint x: 225, endPoint y: 188, distance: 77.6
click at [225, 189] on div "​ croissant ​" at bounding box center [281, 196] width 141 height 30
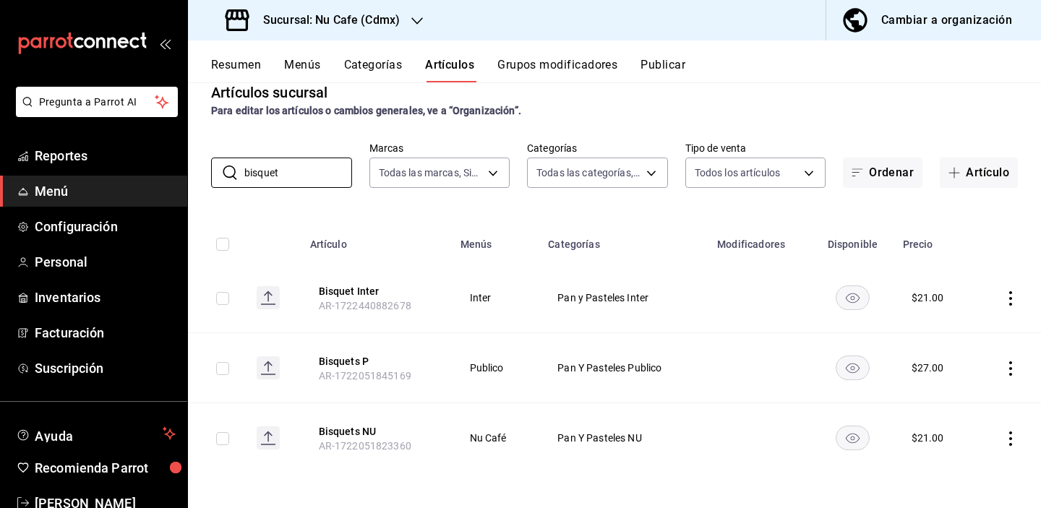
scroll to position [24, 0]
drag, startPoint x: 322, startPoint y: 171, endPoint x: 201, endPoint y: 167, distance: 121.5
click at [201, 168] on div "​ bisquet ​ Marcas Todas las marcas, Sin marca 0eed2892-7b63-413a-8f7e-1edbe76b…" at bounding box center [614, 165] width 853 height 46
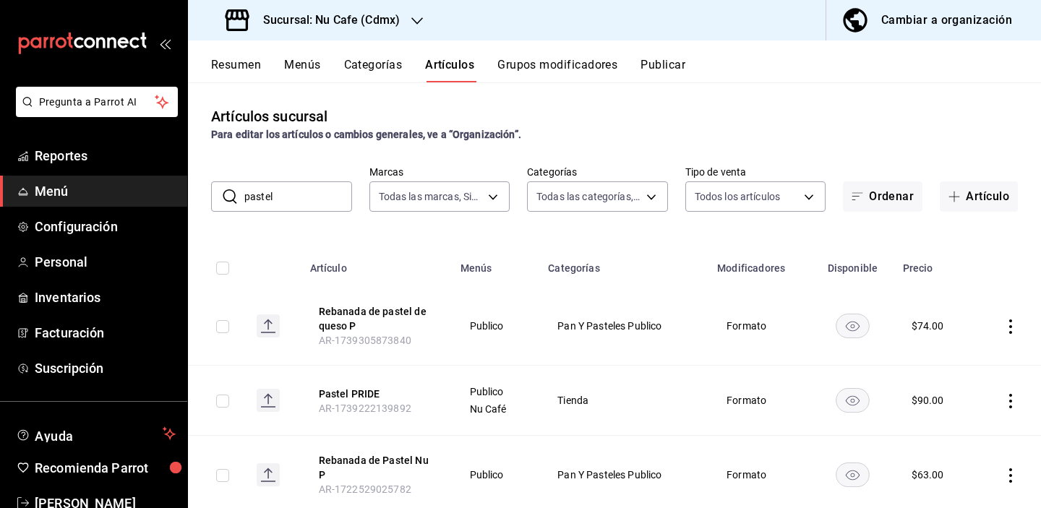
scroll to position [0, 0]
drag, startPoint x: 320, startPoint y: 200, endPoint x: 200, endPoint y: 199, distance: 120.0
click at [199, 199] on div "​ pastel ​ Marcas Todas las marcas, Sin marca 0eed2892-7b63-413a-8f7e-1edbe76bc…" at bounding box center [614, 189] width 853 height 46
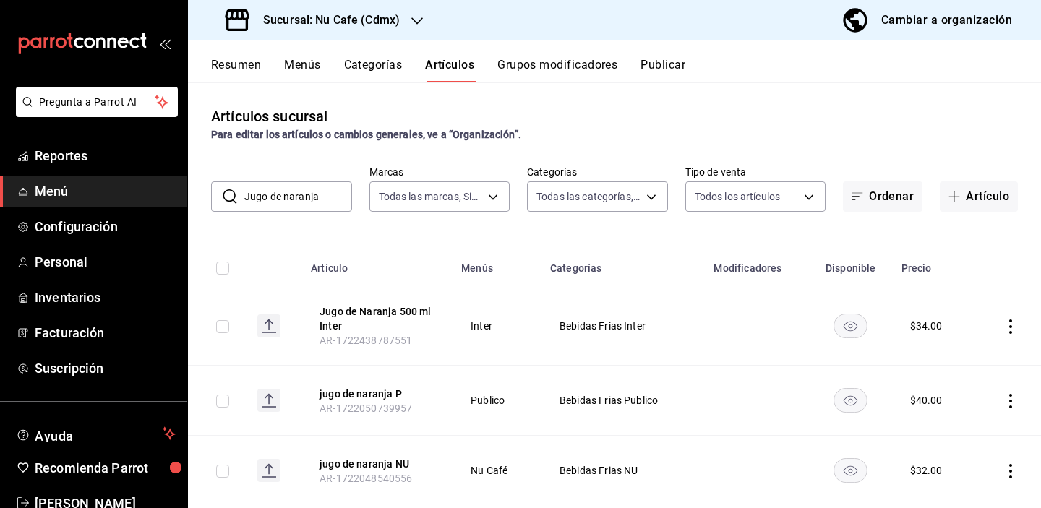
drag, startPoint x: 331, startPoint y: 192, endPoint x: 230, endPoint y: 189, distance: 101.2
click at [230, 189] on div "​ Jugo de naranja ​" at bounding box center [281, 196] width 141 height 30
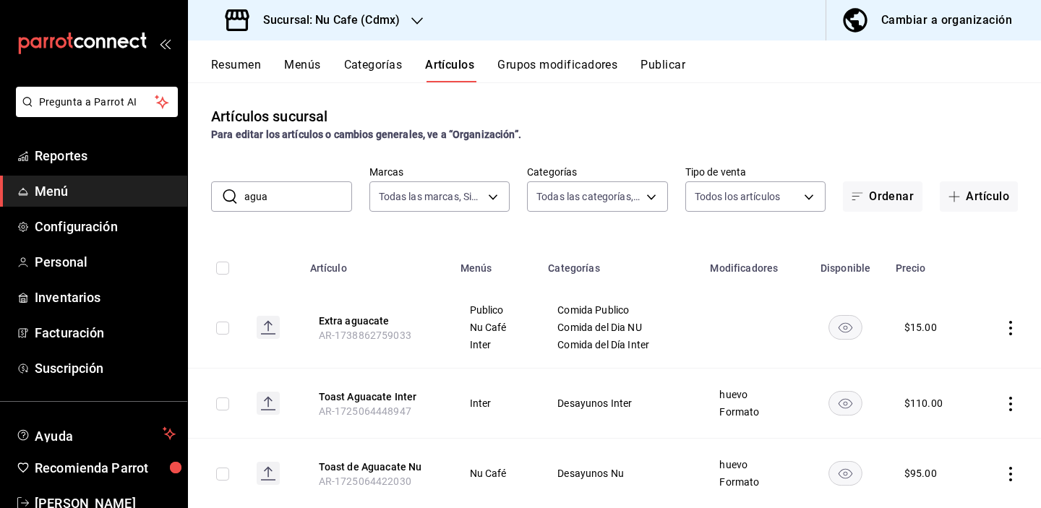
drag, startPoint x: 307, startPoint y: 197, endPoint x: 222, endPoint y: 192, distance: 85.5
click at [223, 195] on div "​ agua ​" at bounding box center [281, 196] width 141 height 30
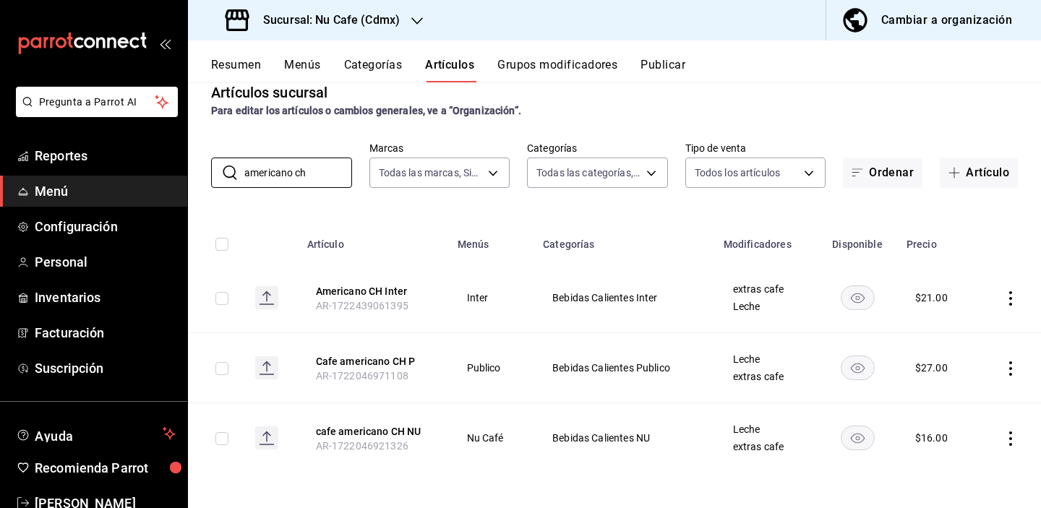
drag, startPoint x: 338, startPoint y: 174, endPoint x: 202, endPoint y: 168, distance: 135.3
click at [202, 169] on div "​ americano ch ​ Marcas Todas las marcas, Sin marca 0eed2892-7b63-413a-8f7e-1ed…" at bounding box center [614, 165] width 853 height 46
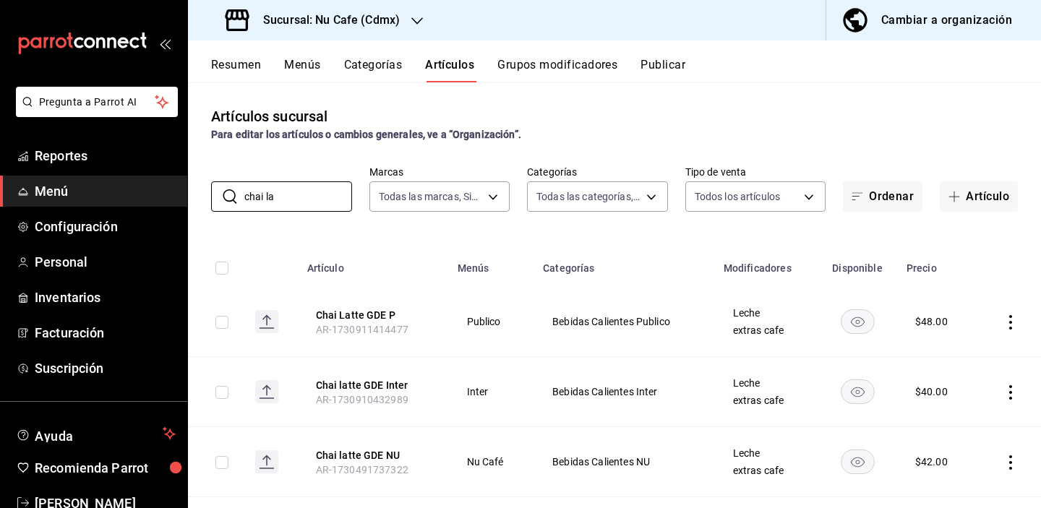
drag, startPoint x: 315, startPoint y: 200, endPoint x: 192, endPoint y: 192, distance: 123.8
click at [191, 192] on div "​ chai la ​ Marcas Todas las marcas, Sin marca 0eed2892-7b63-413a-8f7e-1edbe76b…" at bounding box center [614, 189] width 853 height 46
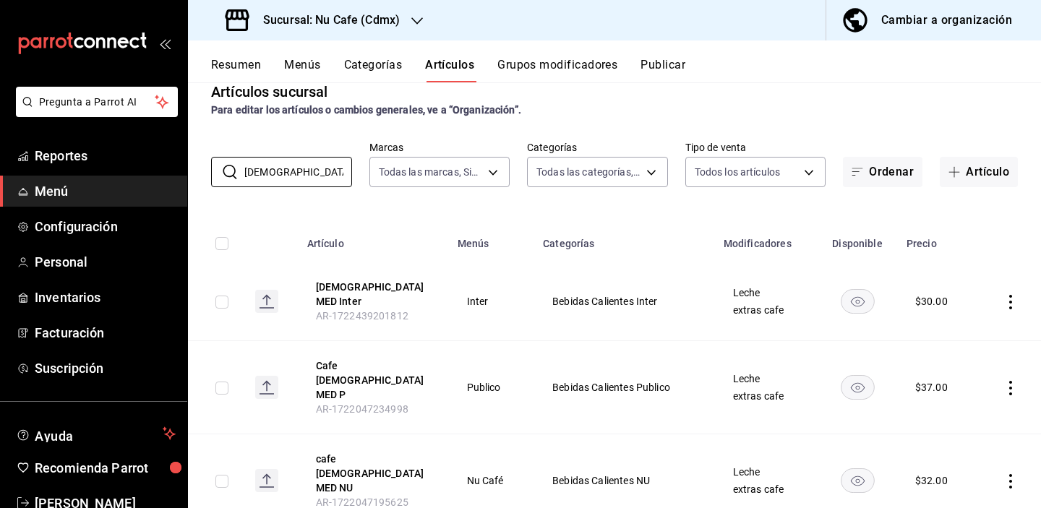
scroll to position [24, 0]
click at [477, 4] on div "Sucursal: Nu Cafe (Cdmx) Cambiar a organización" at bounding box center [614, 20] width 853 height 40
drag, startPoint x: 322, startPoint y: 169, endPoint x: 186, endPoint y: 168, distance: 135.9
click at [186, 168] on div "Pregunta a Parrot AI Reportes Menú Configuración Personal Inventarios Facturaci…" at bounding box center [520, 254] width 1041 height 508
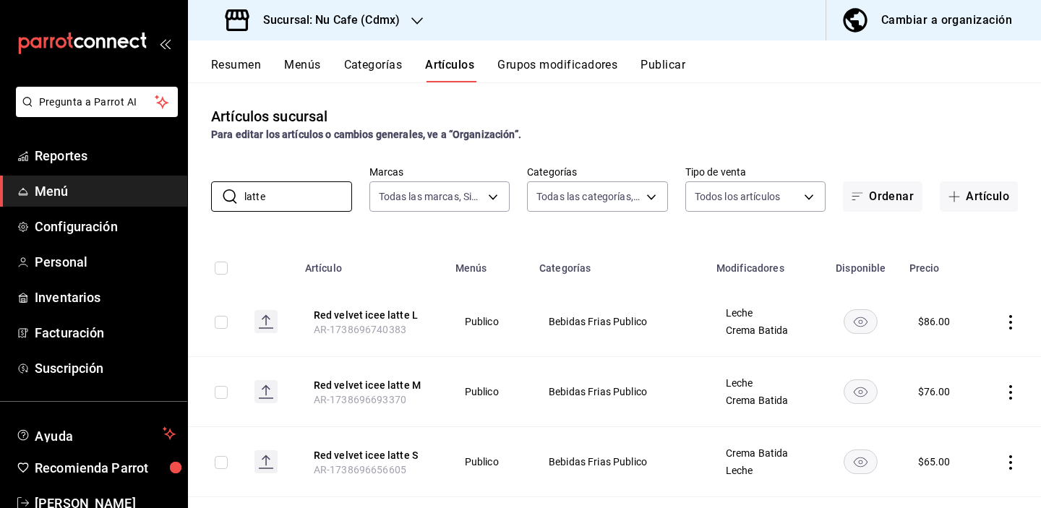
scroll to position [0, 0]
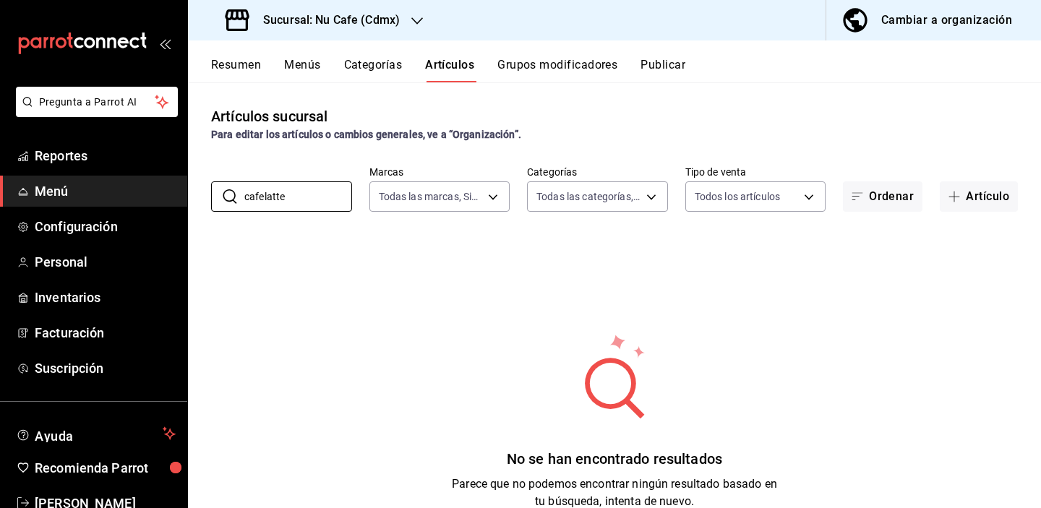
type input "cafe latte"
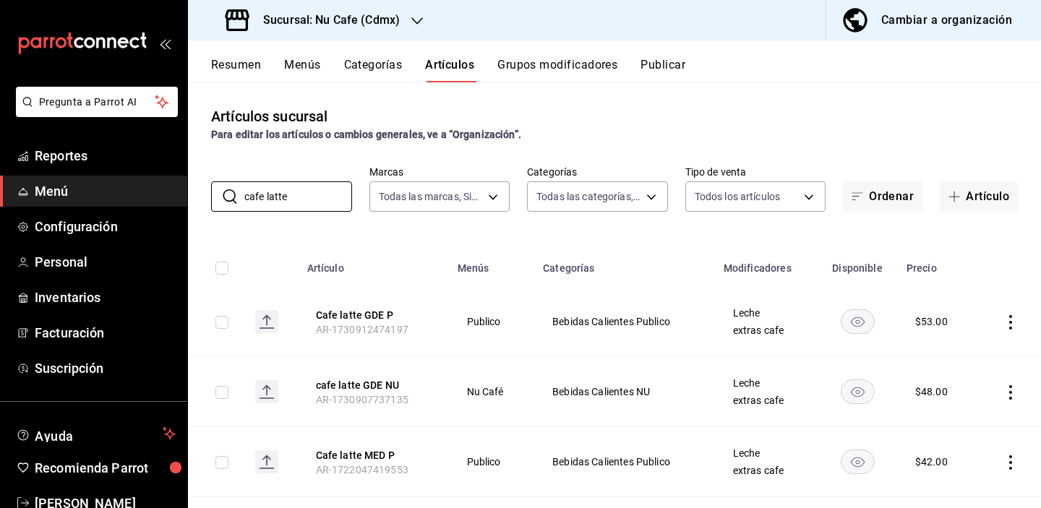
drag, startPoint x: 302, startPoint y: 192, endPoint x: 209, endPoint y: 192, distance: 93.2
click at [209, 192] on div "​ cafe latte ​ Marcas Todas las marcas, Sin marca 0eed2892-7b63-413a-8f7e-1edbe…" at bounding box center [614, 189] width 853 height 46
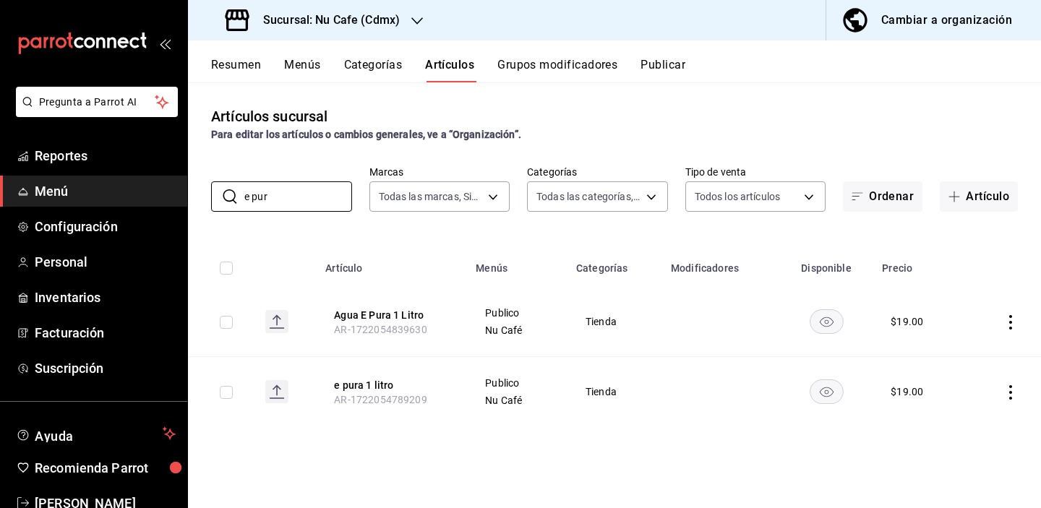
drag, startPoint x: 306, startPoint y: 194, endPoint x: 208, endPoint y: 186, distance: 98.7
click at [208, 186] on div "​ e pur ​ Marcas Todas las marcas, Sin marca 0eed2892-7b63-413a-8f7e-1edbe76bc3…" at bounding box center [614, 189] width 853 height 46
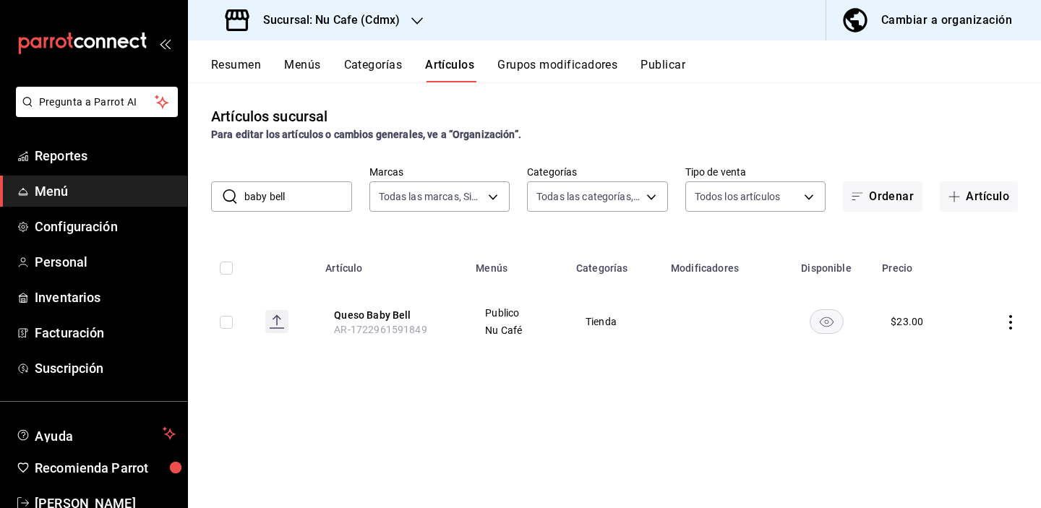
click at [437, 1] on div "Sucursal: Nu Cafe (Cdmx) Cambiar a organización" at bounding box center [614, 20] width 853 height 40
drag, startPoint x: 318, startPoint y: 197, endPoint x: 194, endPoint y: 192, distance: 124.4
click at [194, 194] on div "​ baby bell ​ Marcas Todas las marcas, Sin marca 0eed2892-7b63-413a-8f7e-1edbe7…" at bounding box center [614, 189] width 853 height 46
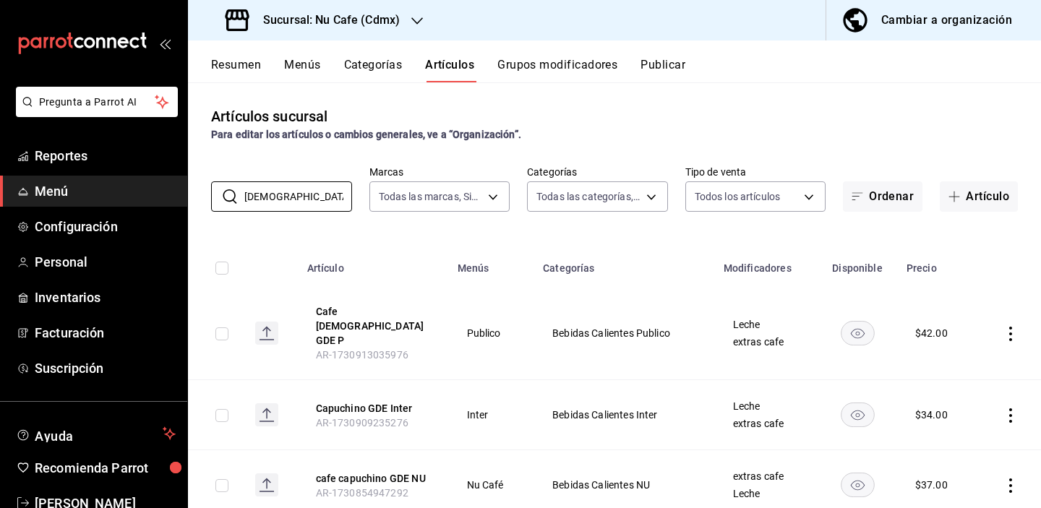
drag, startPoint x: 317, startPoint y: 199, endPoint x: 165, endPoint y: 191, distance: 152.0
click at [166, 192] on div "Pregunta a Parrot AI Reportes Menú Configuración Personal Inventarios Facturaci…" at bounding box center [520, 254] width 1041 height 508
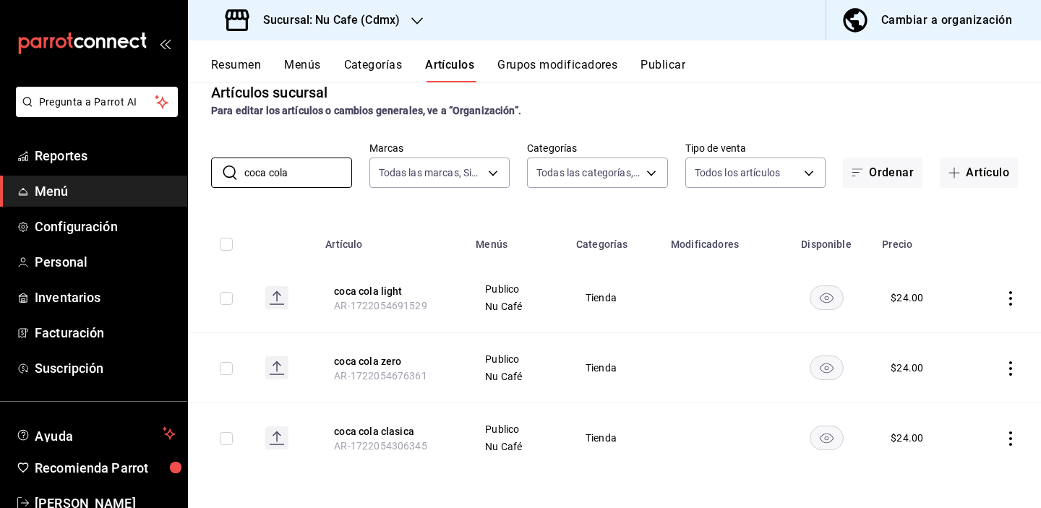
scroll to position [24, 0]
drag, startPoint x: 310, startPoint y: 172, endPoint x: 189, endPoint y: 164, distance: 121.7
click at [189, 166] on div "​ coca cola ​ Marcas Todas las marcas, Sin marca 0eed2892-7b63-413a-8f7e-1edbe7…" at bounding box center [614, 165] width 853 height 46
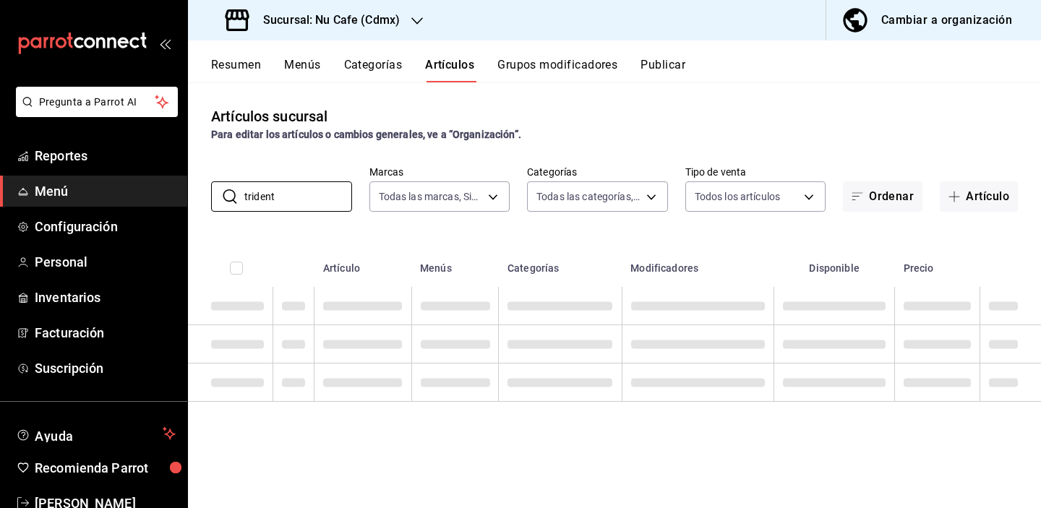
scroll to position [0, 0]
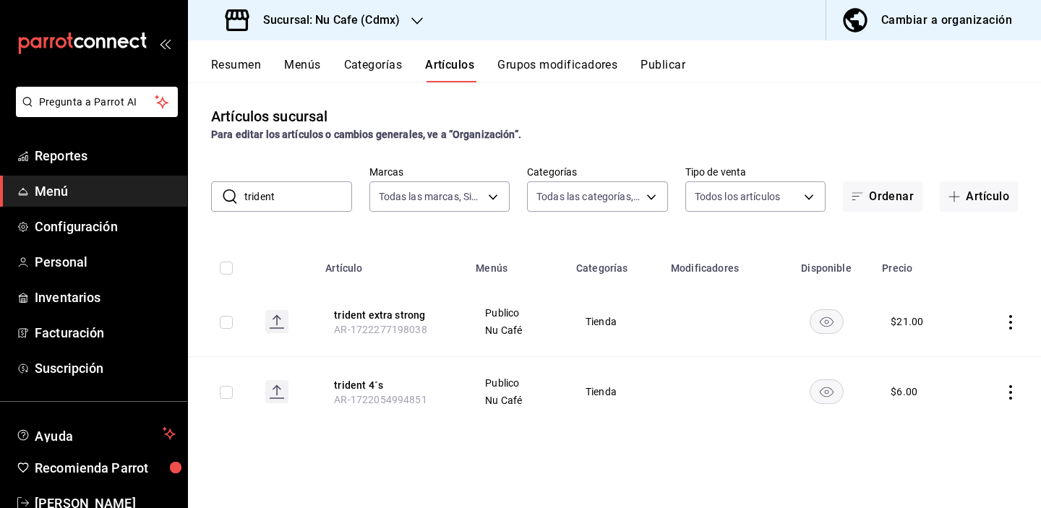
drag, startPoint x: 309, startPoint y: 196, endPoint x: 218, endPoint y: 187, distance: 90.8
click at [219, 191] on div "​ trident ​" at bounding box center [281, 196] width 141 height 30
drag, startPoint x: 298, startPoint y: 191, endPoint x: 231, endPoint y: 185, distance: 66.7
click at [232, 186] on div "​ kit ​" at bounding box center [281, 196] width 141 height 30
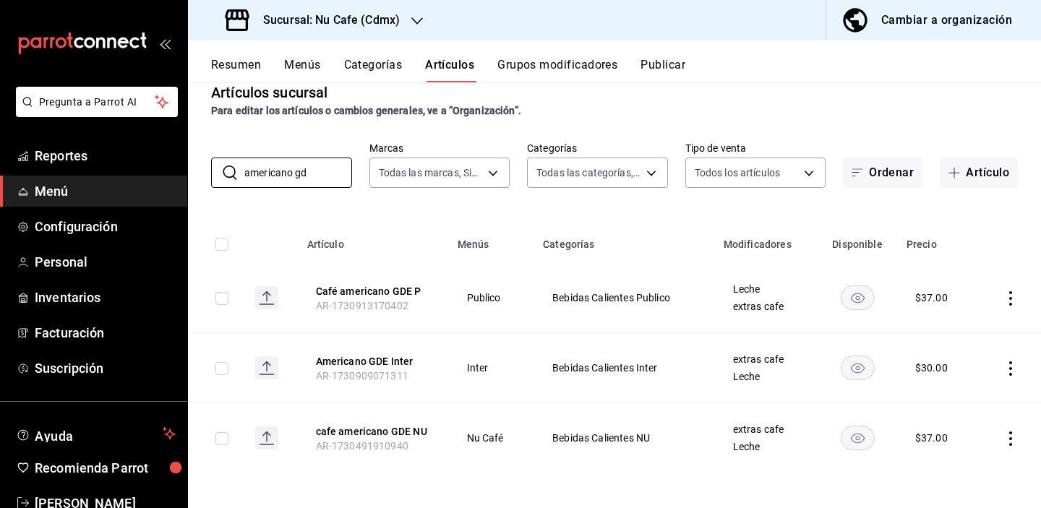
drag, startPoint x: 324, startPoint y: 178, endPoint x: 205, endPoint y: 171, distance: 118.8
click at [206, 171] on div "​ americano gd ​ Marcas Todas las marcas, Sin marca 0eed2892-7b63-413a-8f7e-1ed…" at bounding box center [614, 165] width 853 height 46
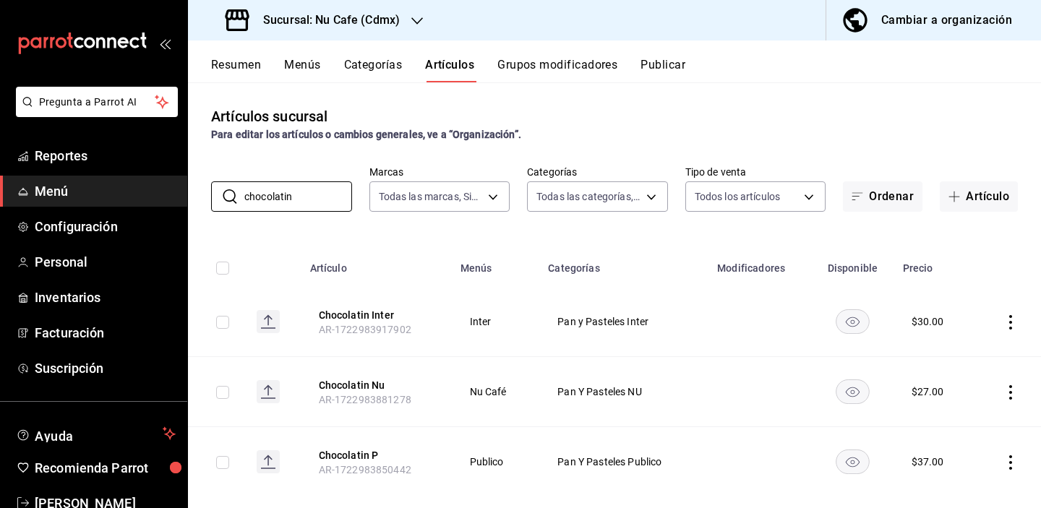
scroll to position [24, 0]
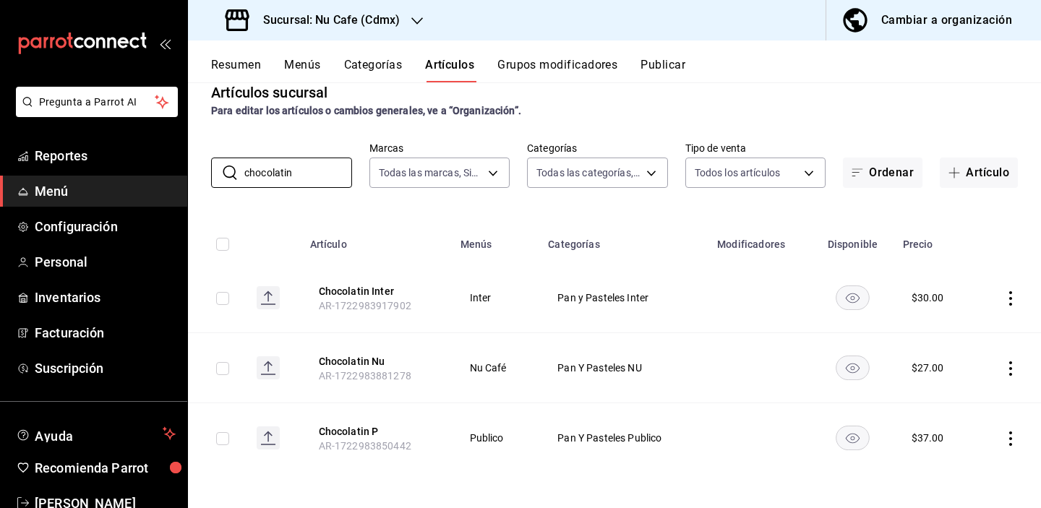
drag, startPoint x: 314, startPoint y: 175, endPoint x: 203, endPoint y: 172, distance: 111.3
click at [204, 173] on div "​ chocolatin ​ Marcas Todas las marcas, Sin marca 0eed2892-7b63-413a-8f7e-1edbe…" at bounding box center [614, 165] width 853 height 46
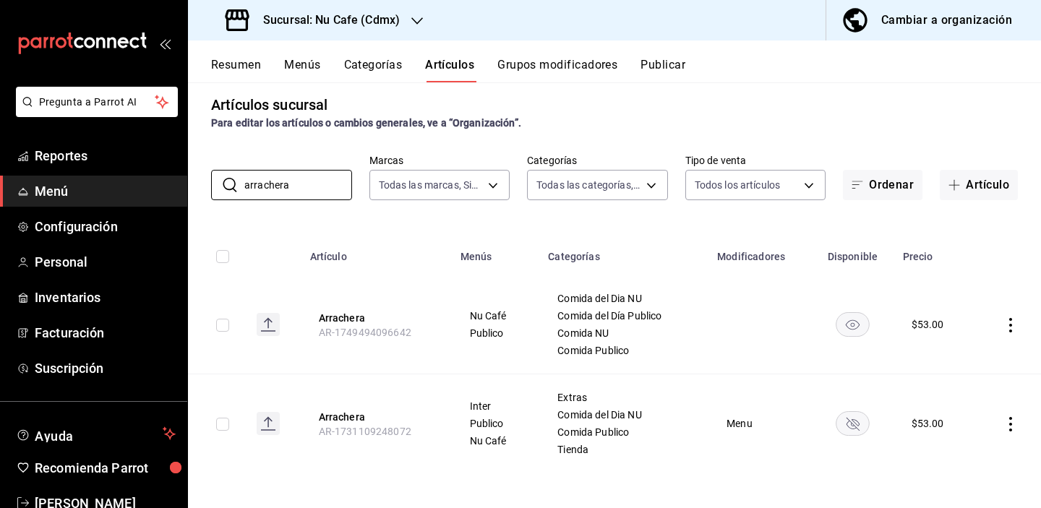
scroll to position [12, 0]
drag, startPoint x: 321, startPoint y: 181, endPoint x: 183, endPoint y: 176, distance: 138.1
click at [184, 178] on div "Pregunta a Parrot AI Reportes Menú Configuración Personal Inventarios Facturaci…" at bounding box center [520, 254] width 1041 height 508
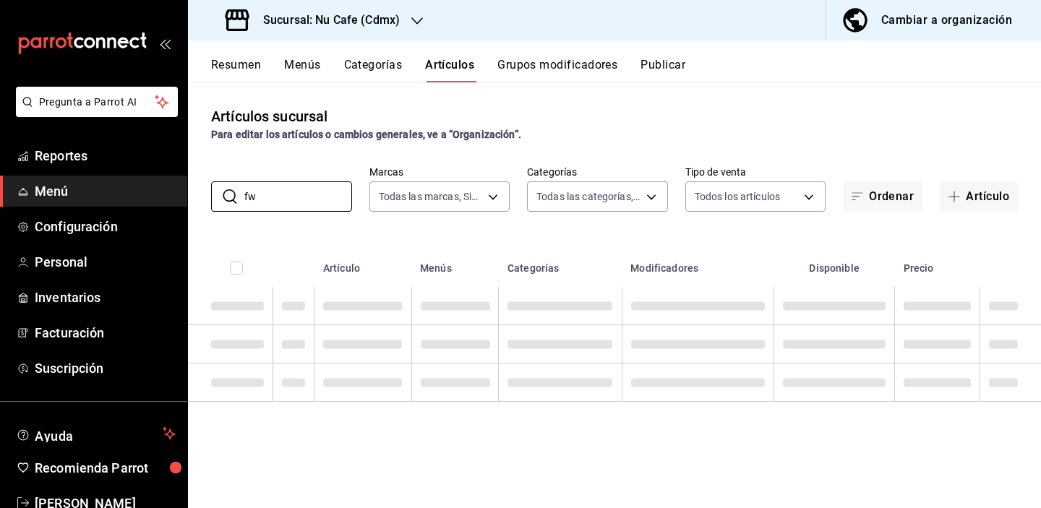
scroll to position [0, 0]
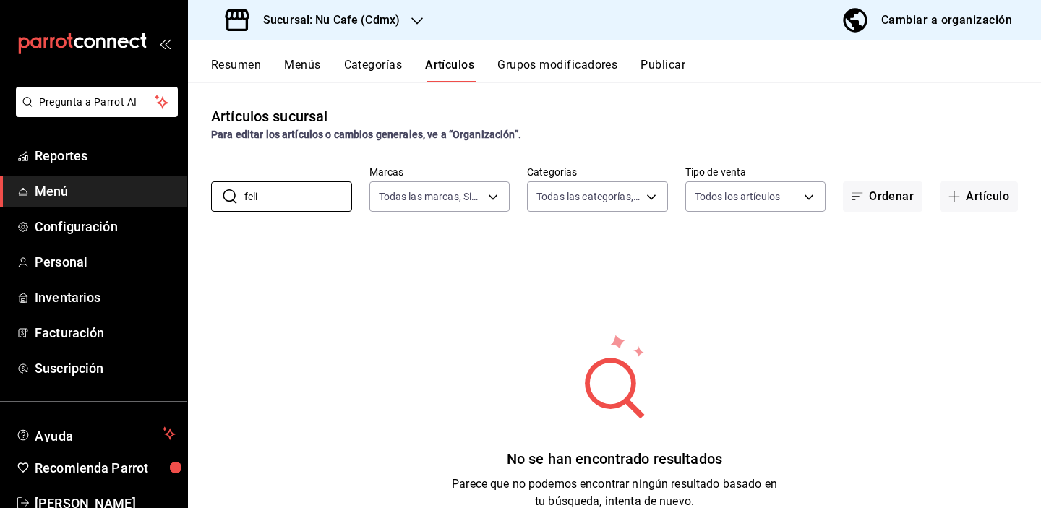
type input "[PERSON_NAME]"
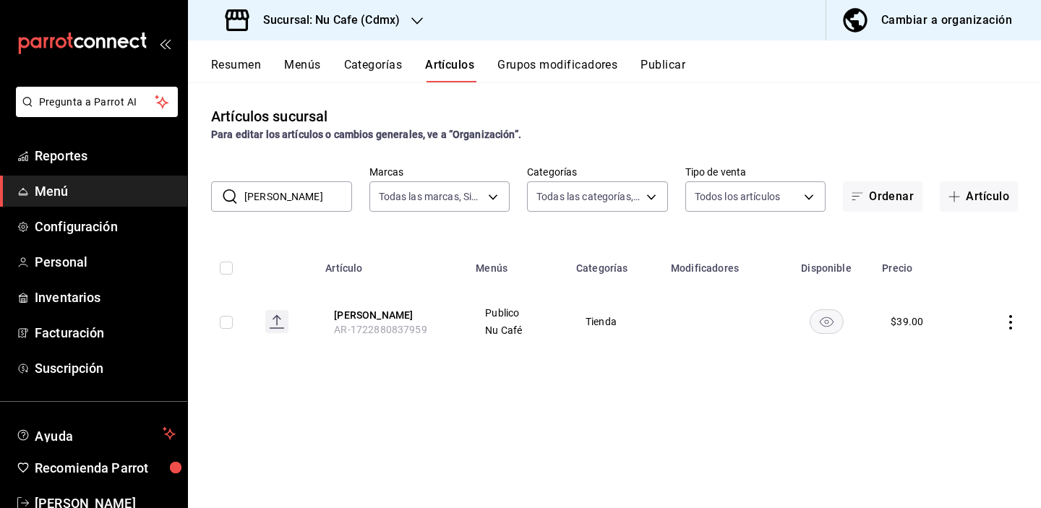
drag, startPoint x: 286, startPoint y: 192, endPoint x: 211, endPoint y: 188, distance: 75.3
click at [211, 188] on div "​ [PERSON_NAME] ​" at bounding box center [281, 196] width 141 height 30
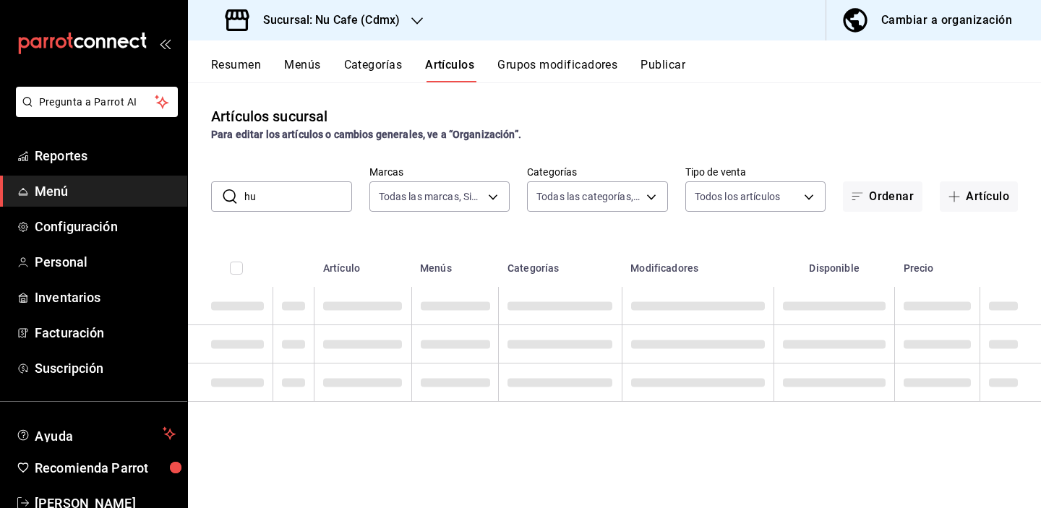
type input "h"
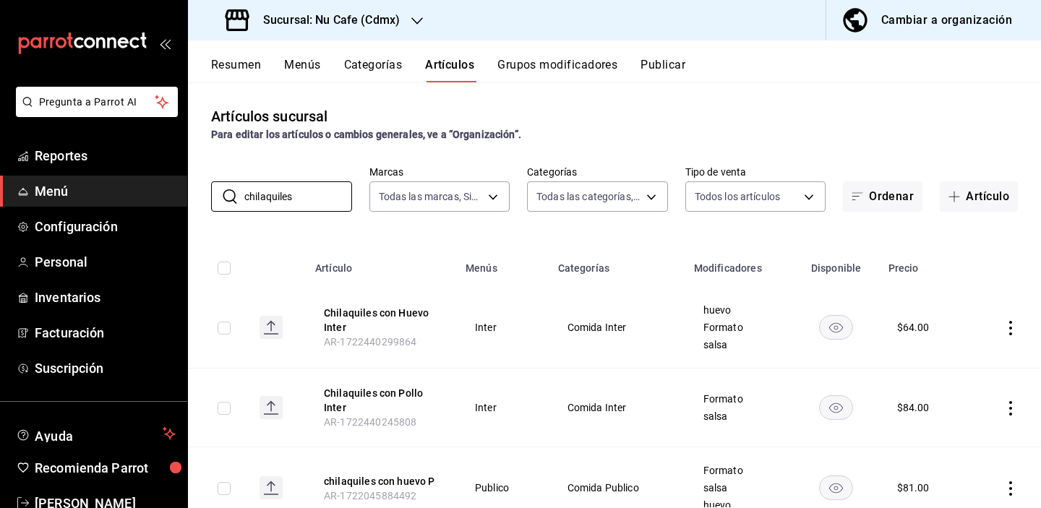
drag, startPoint x: 318, startPoint y: 197, endPoint x: 202, endPoint y: 194, distance: 116.4
click at [202, 194] on div "​ chilaquiles ​ Marcas Todas las marcas, Sin marca 0eed2892-7b63-413a-8f7e-1edb…" at bounding box center [614, 189] width 853 height 46
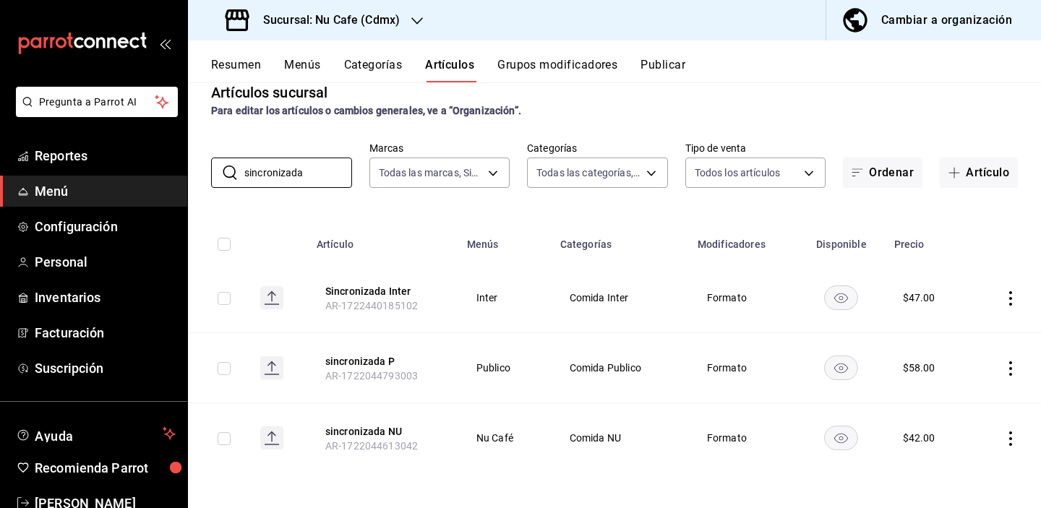
drag, startPoint x: 319, startPoint y: 176, endPoint x: 194, endPoint y: 171, distance: 125.9
click at [194, 171] on div "​ sincronizada ​ Marcas Todas las marcas, Sin marca 0eed2892-7b63-413a-8f7e-1ed…" at bounding box center [614, 165] width 853 height 46
drag, startPoint x: 294, startPoint y: 172, endPoint x: 205, endPoint y: 166, distance: 89.1
click at [206, 167] on div "​ overni ​ Marcas Todas las marcas, Sin marca 0eed2892-7b63-413a-8f7e-1edbe76bc…" at bounding box center [614, 165] width 853 height 46
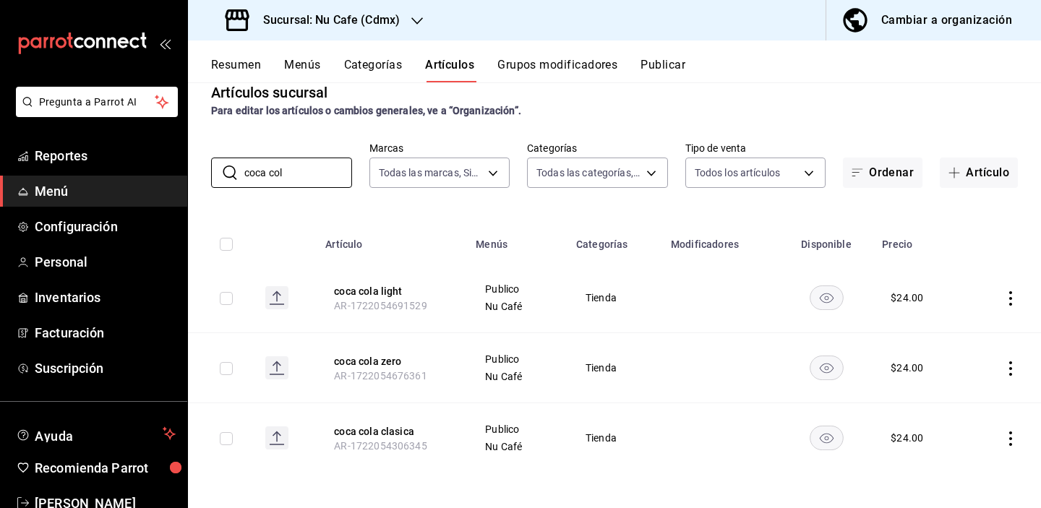
drag, startPoint x: 296, startPoint y: 173, endPoint x: 197, endPoint y: 167, distance: 99.9
click at [197, 168] on div "​ coca col ​ Marcas Todas las marcas, Sin marca 0eed2892-7b63-413a-8f7e-1edbe76…" at bounding box center [614, 165] width 853 height 46
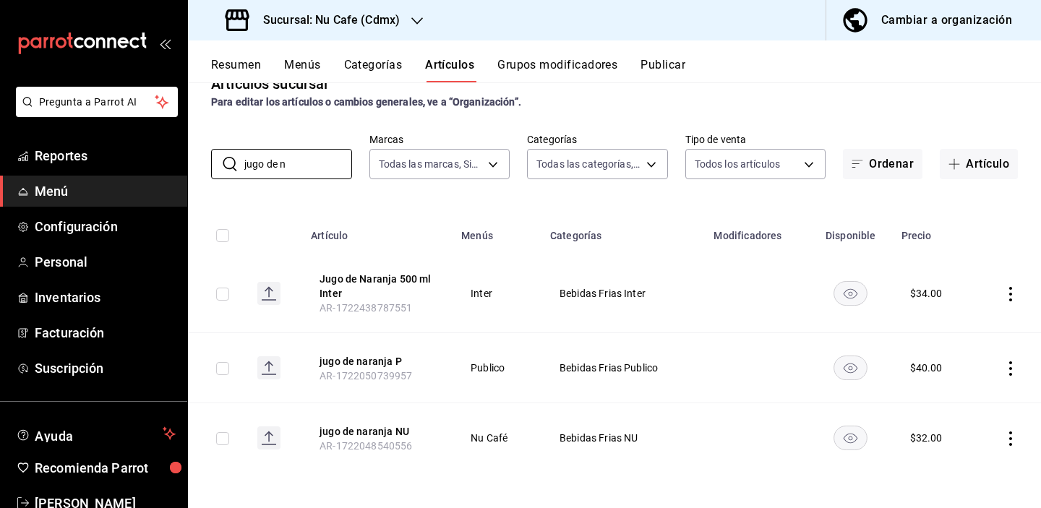
scroll to position [33, 0]
drag, startPoint x: 300, startPoint y: 160, endPoint x: 199, endPoint y: 147, distance: 101.2
click at [200, 148] on div "​ jugo de n ​ Marcas Todas las marcas, Sin marca 0eed2892-7b63-413a-8f7e-1edbe7…" at bounding box center [614, 156] width 853 height 46
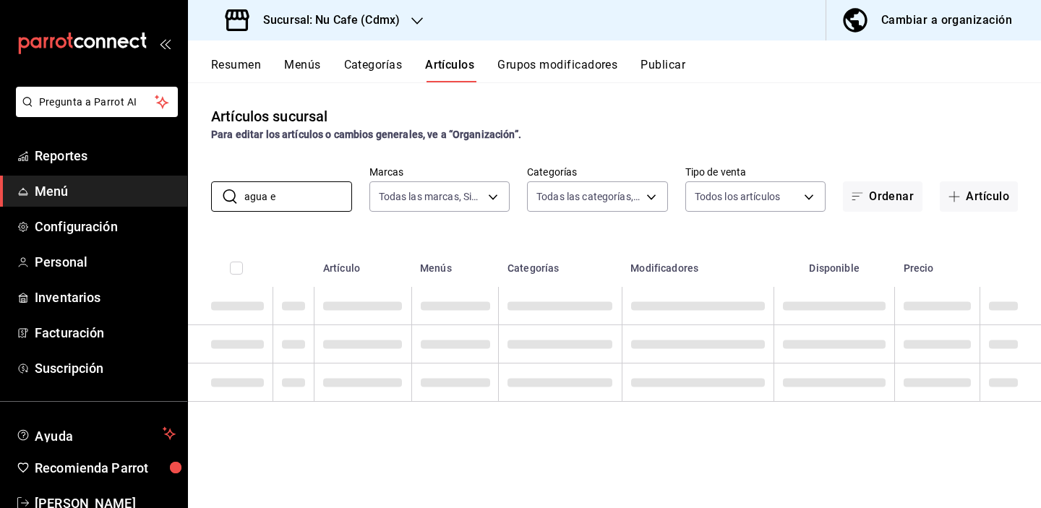
scroll to position [0, 0]
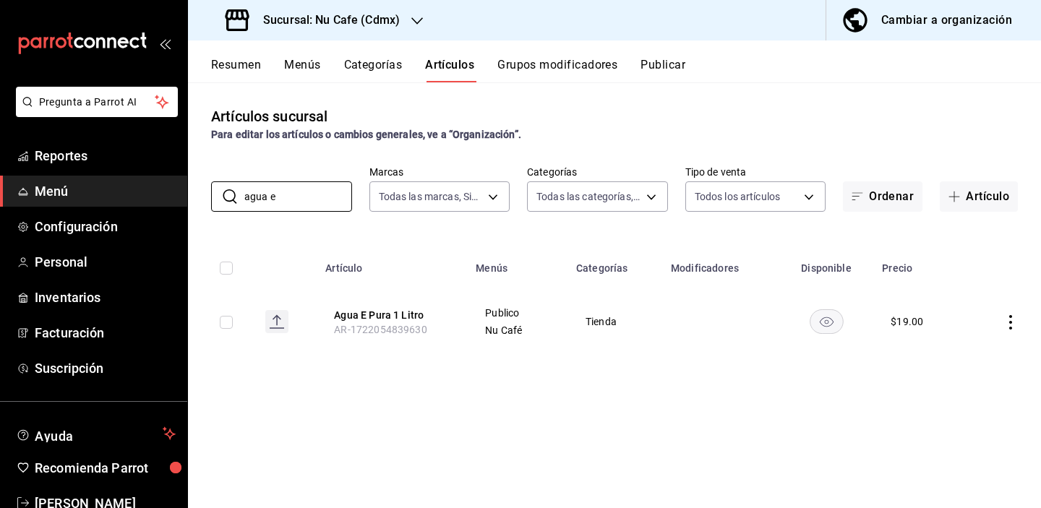
drag, startPoint x: 314, startPoint y: 201, endPoint x: 189, endPoint y: 193, distance: 126.0
click at [187, 194] on div "Pregunta a Parrot AI Reportes Menú Configuración Personal Inventarios Facturaci…" at bounding box center [520, 254] width 1041 height 508
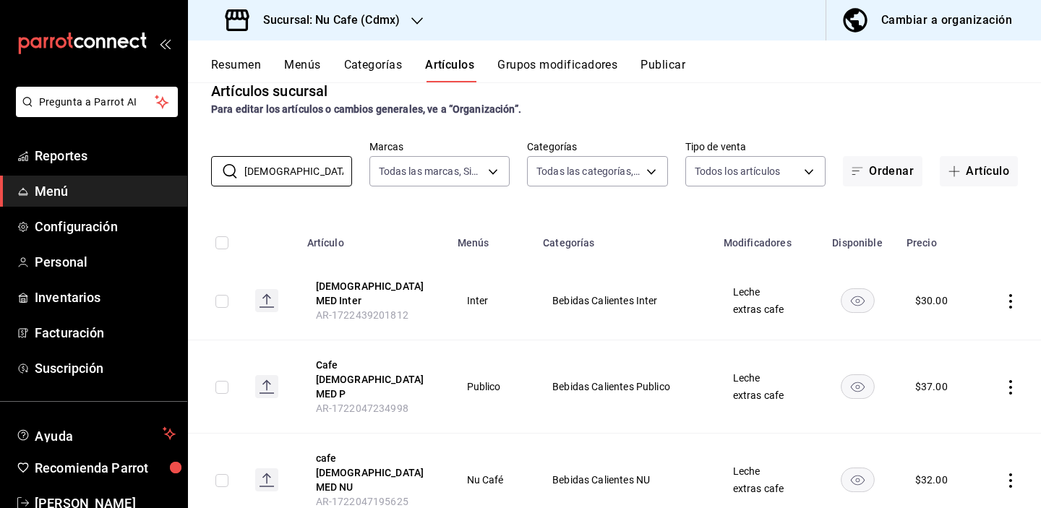
scroll to position [24, 0]
drag, startPoint x: 334, startPoint y: 168, endPoint x: 220, endPoint y: 163, distance: 113.6
click at [220, 163] on div "​ capuchino m ​" at bounding box center [281, 173] width 141 height 30
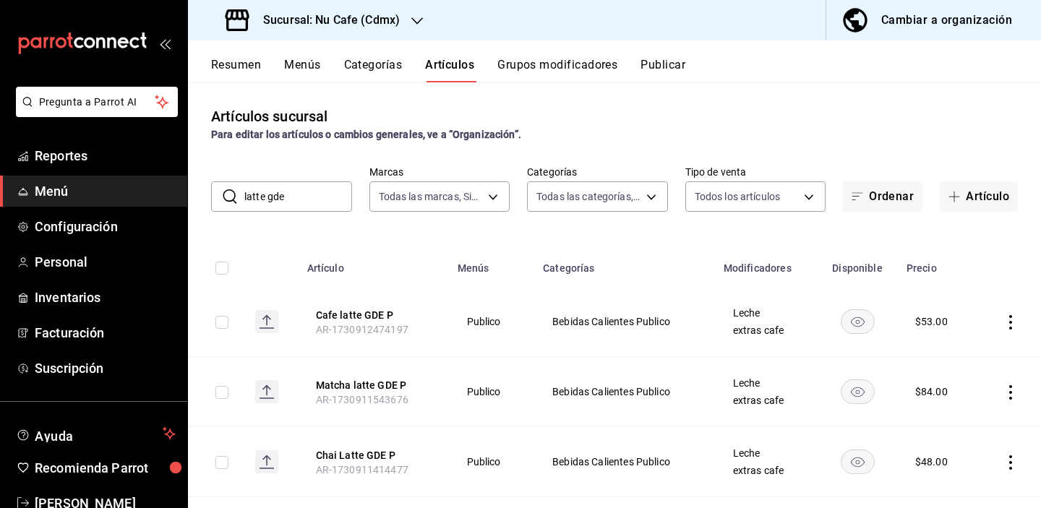
scroll to position [0, 0]
drag, startPoint x: 327, startPoint y: 197, endPoint x: 176, endPoint y: 188, distance: 150.6
click at [174, 191] on div "Pregunta a Parrot AI Reportes Menú Configuración Personal Inventarios Facturaci…" at bounding box center [520, 254] width 1041 height 508
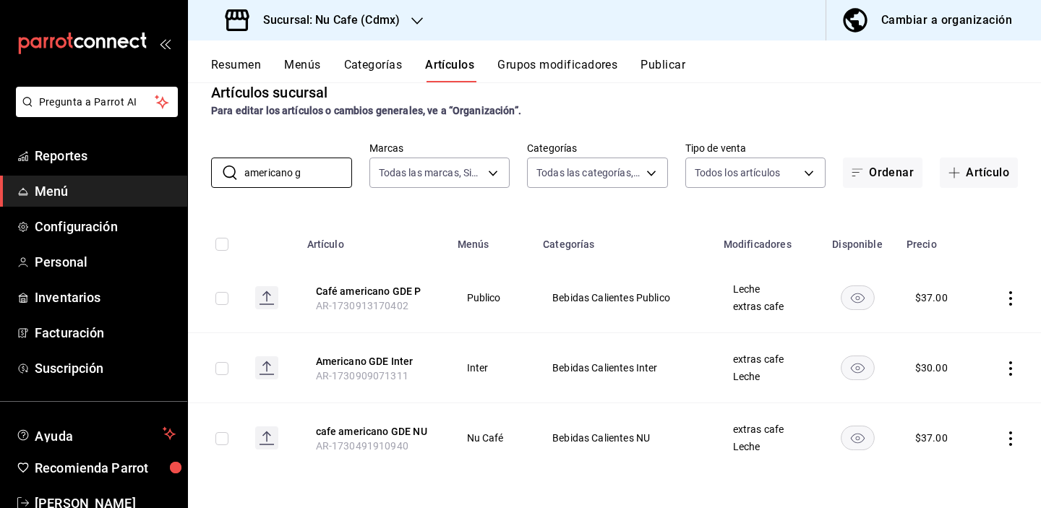
scroll to position [24, 0]
drag, startPoint x: 321, startPoint y: 180, endPoint x: 182, endPoint y: 171, distance: 139.0
click at [181, 174] on div "Pregunta a Parrot AI Reportes Menú Configuración Personal Inventarios Facturaci…" at bounding box center [520, 254] width 1041 height 508
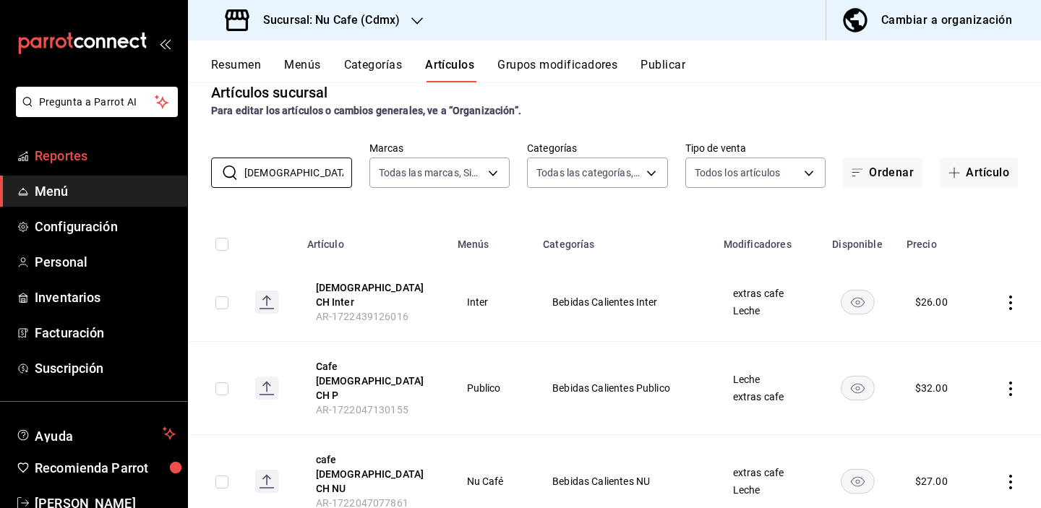
drag, startPoint x: 327, startPoint y: 167, endPoint x: 147, endPoint y: 166, distance: 180.7
click at [147, 166] on div "Pregunta a Parrot AI Reportes Menú Configuración Personal Inventarios Facturaci…" at bounding box center [520, 254] width 1041 height 508
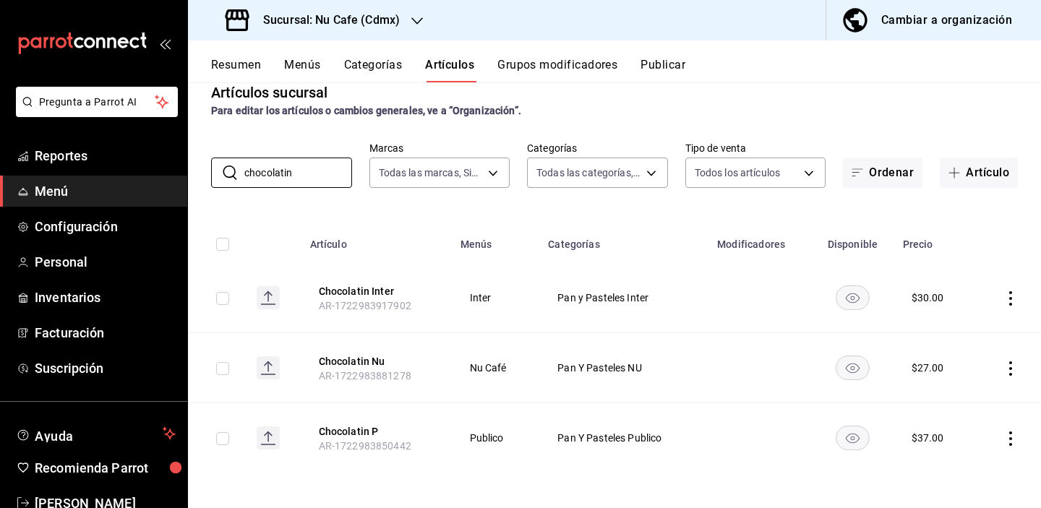
drag, startPoint x: 322, startPoint y: 172, endPoint x: 196, endPoint y: 170, distance: 126.5
click at [196, 171] on div "​ chocolatin ​ Marcas Todas las marcas, Sin marca 0eed2892-7b63-413a-8f7e-1edbe…" at bounding box center [614, 165] width 853 height 46
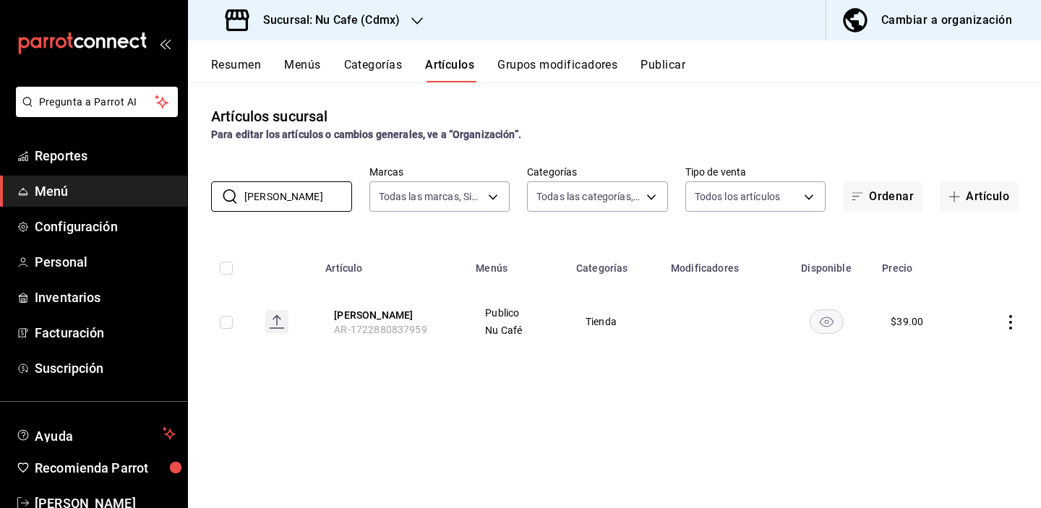
scroll to position [0, 0]
drag, startPoint x: 317, startPoint y: 192, endPoint x: 181, endPoint y: 187, distance: 135.2
click at [181, 188] on div "Pregunta a Parrot AI Reportes Menú Configuración Personal Inventarios Facturaci…" at bounding box center [520, 254] width 1041 height 508
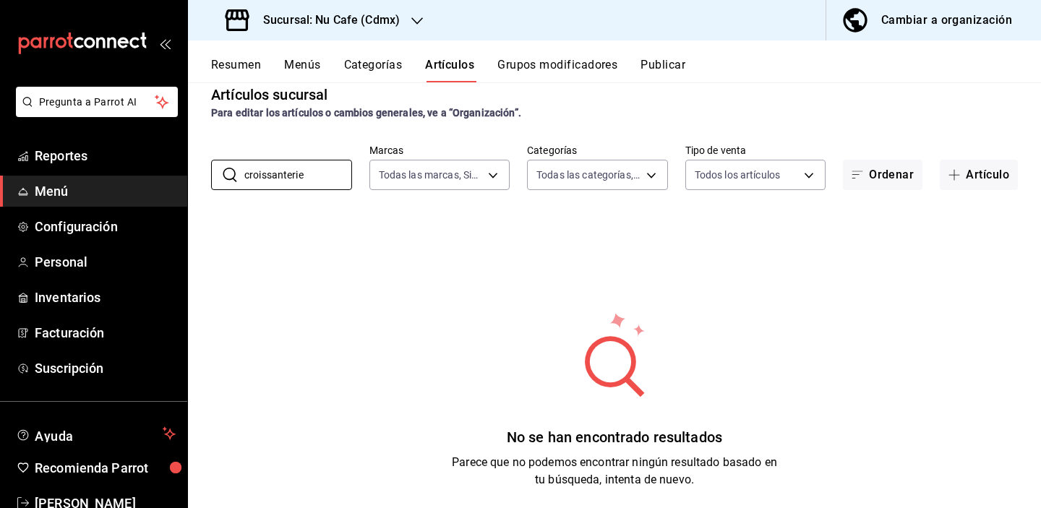
scroll to position [24, 0]
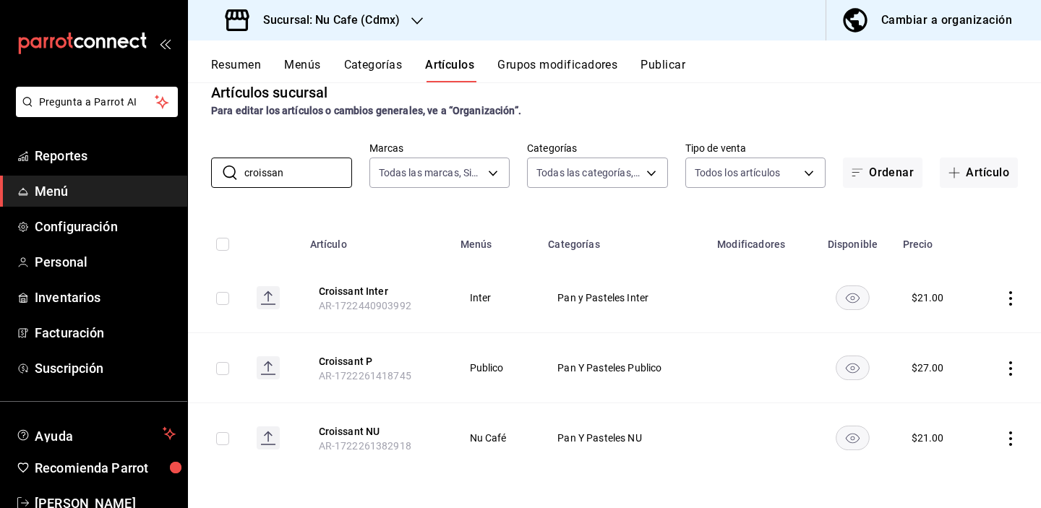
drag, startPoint x: 312, startPoint y: 178, endPoint x: 179, endPoint y: 173, distance: 132.4
click at [179, 174] on div "Pregunta a Parrot AI Reportes Menú Configuración Personal Inventarios Facturaci…" at bounding box center [520, 254] width 1041 height 508
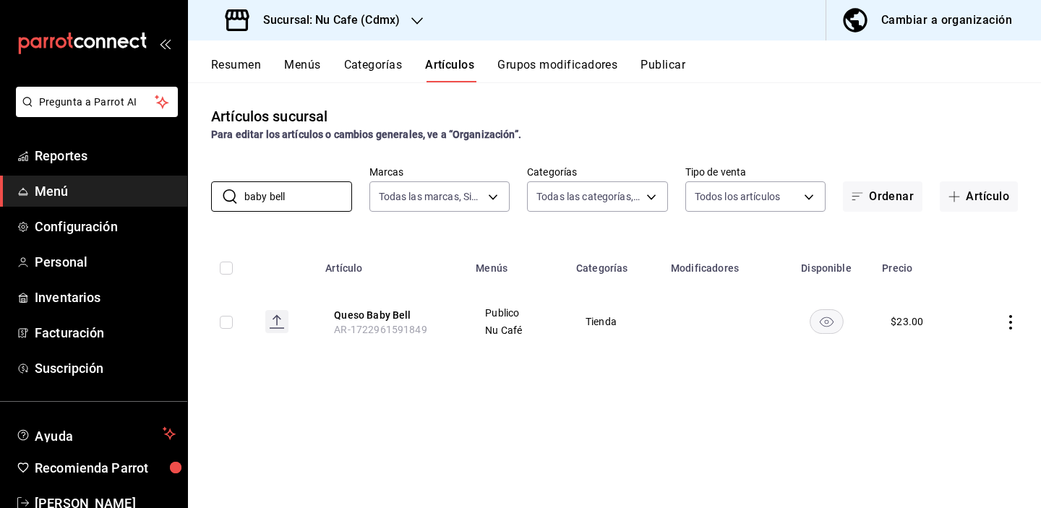
drag, startPoint x: 307, startPoint y: 197, endPoint x: 164, endPoint y: 194, distance: 143.1
click at [166, 194] on div "Pregunta a Parrot AI Reportes Menú Configuración Personal Inventarios Facturaci…" at bounding box center [520, 254] width 1041 height 508
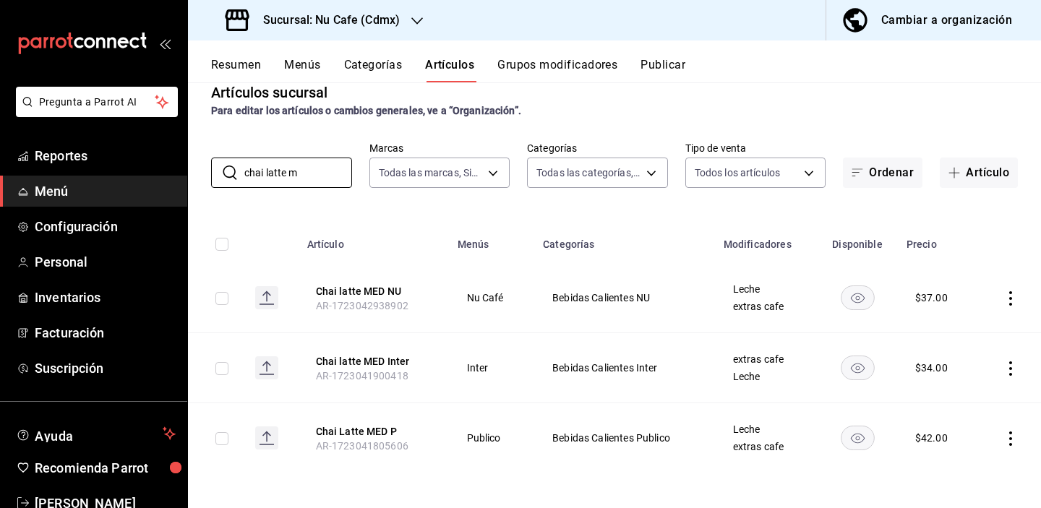
scroll to position [24, 0]
drag, startPoint x: 323, startPoint y: 173, endPoint x: 168, endPoint y: 167, distance: 154.8
click at [169, 168] on div "Pregunta a Parrot AI Reportes Menú Configuración Personal Inventarios Facturaci…" at bounding box center [520, 254] width 1041 height 508
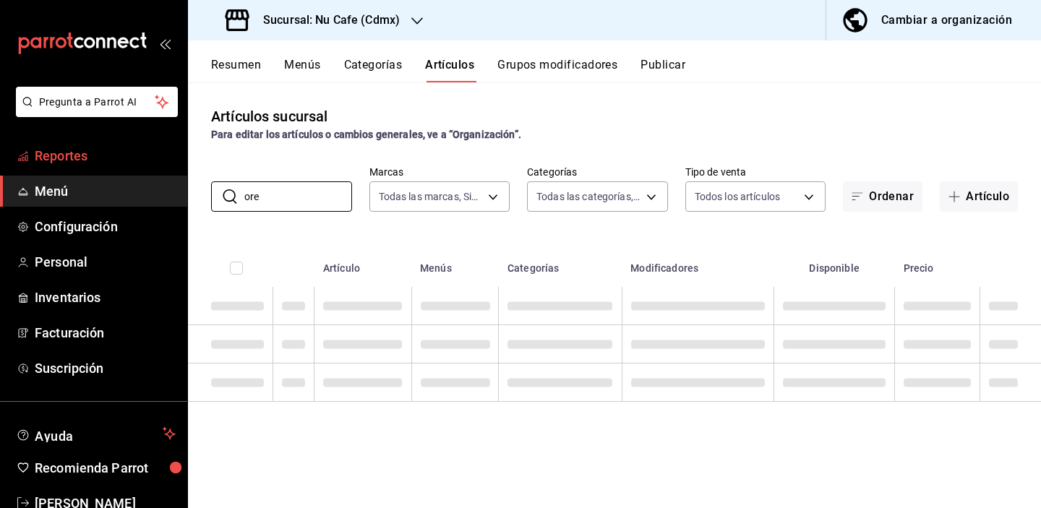
scroll to position [0, 0]
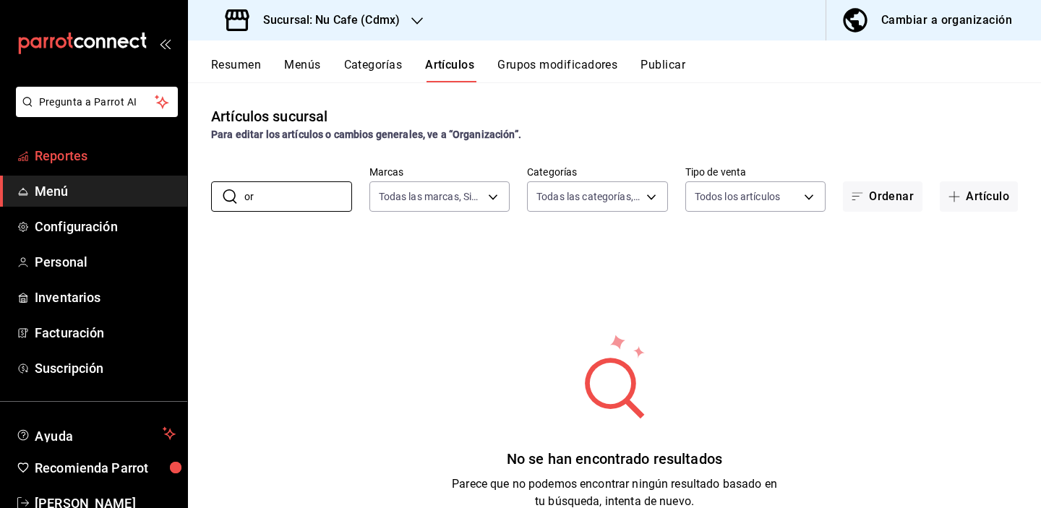
type input "o"
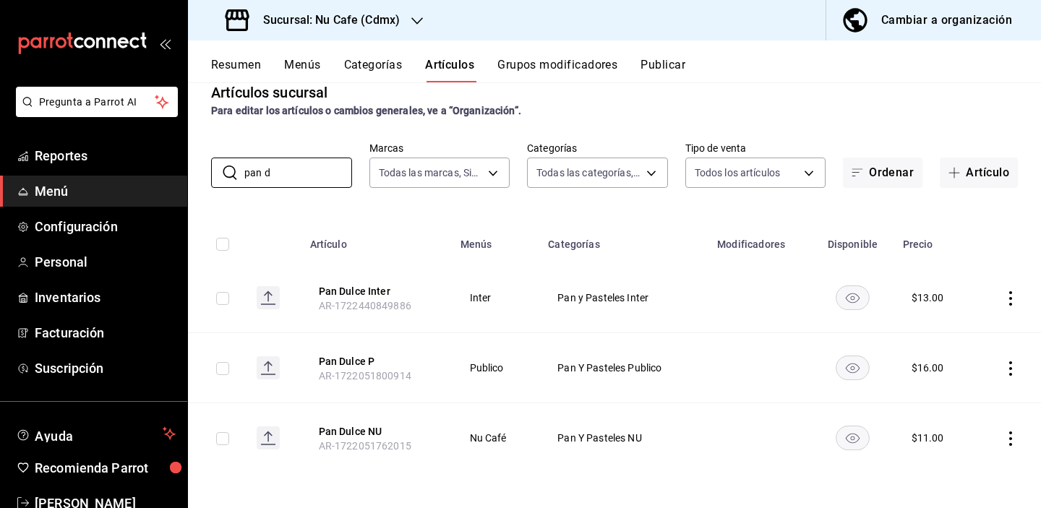
scroll to position [24, 0]
drag, startPoint x: 305, startPoint y: 166, endPoint x: 179, endPoint y: 163, distance: 125.8
click at [179, 164] on div "Pregunta a Parrot AI Reportes Menú Configuración Personal Inventarios Facturaci…" at bounding box center [520, 254] width 1041 height 508
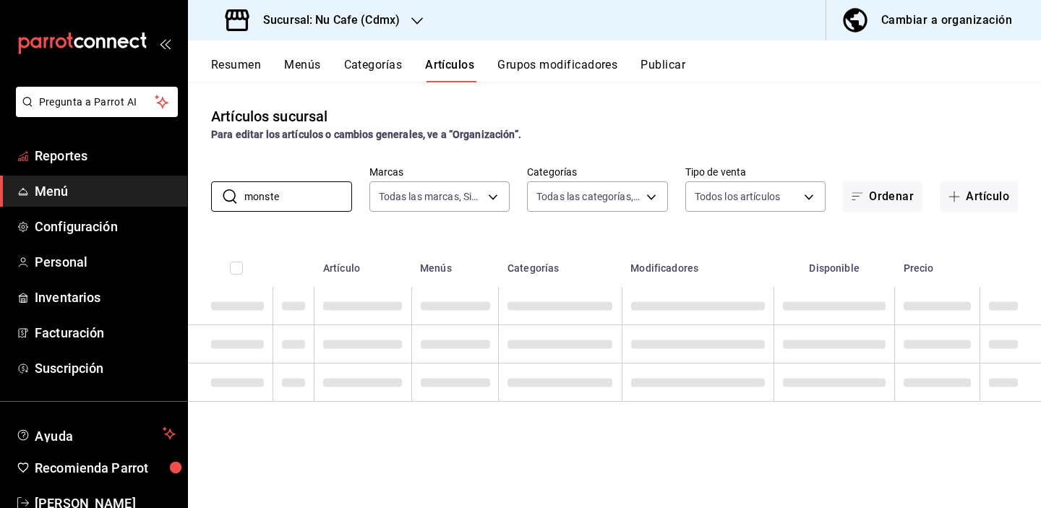
scroll to position [0, 0]
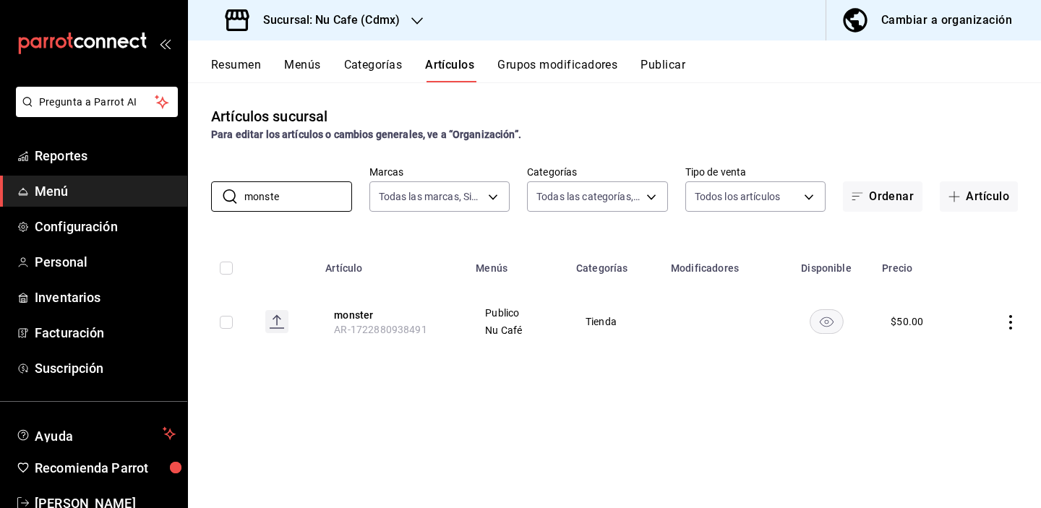
type input "conste"
